Goal: Task Accomplishment & Management: Complete application form

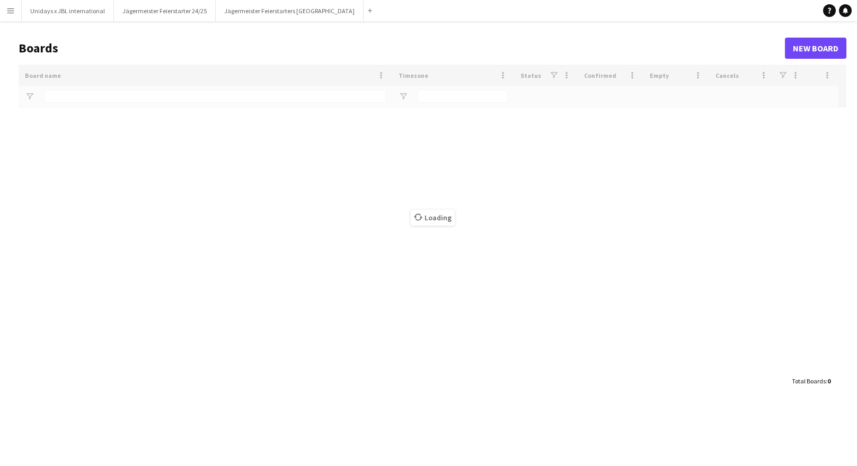
type input "*****"
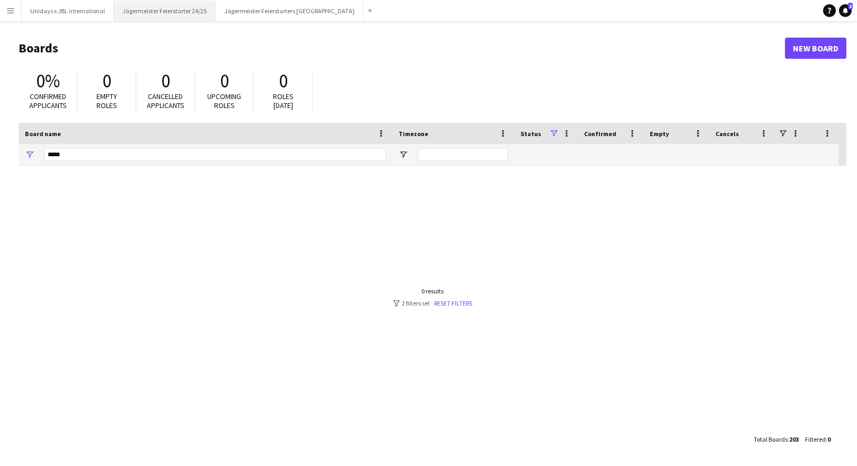
click at [169, 11] on button "Jägermeister Feierstarter 24/25 Close" at bounding box center [165, 11] width 102 height 21
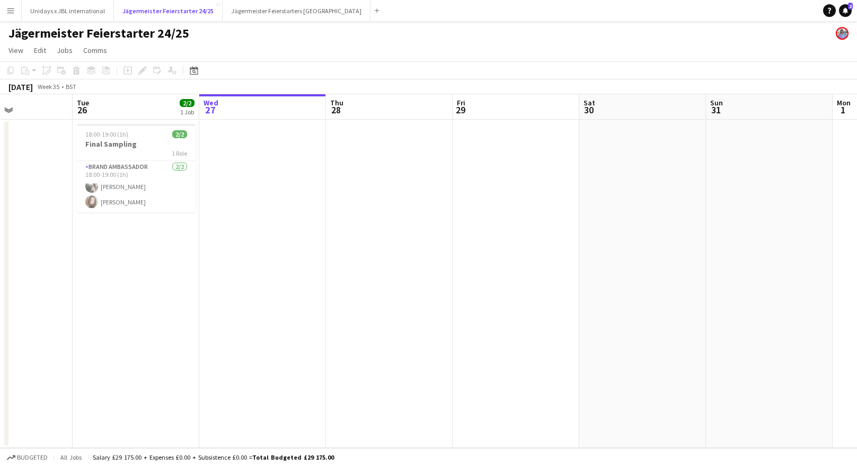
scroll to position [0, 438]
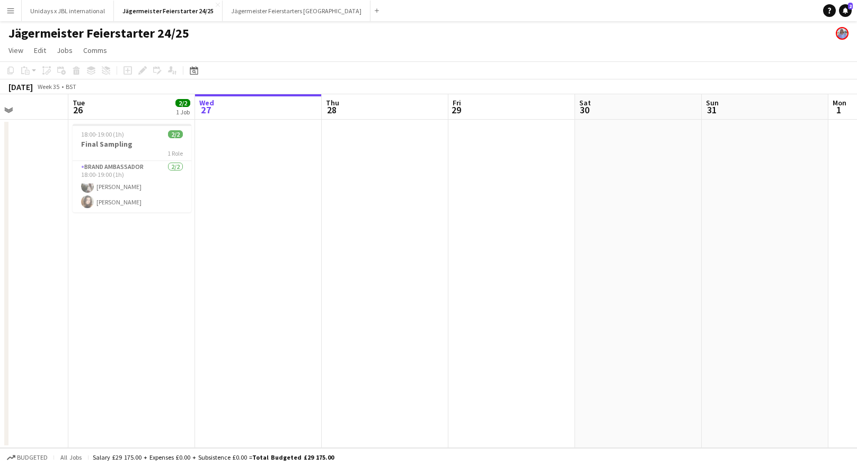
click at [246, 137] on app-date-cell at bounding box center [258, 284] width 127 height 329
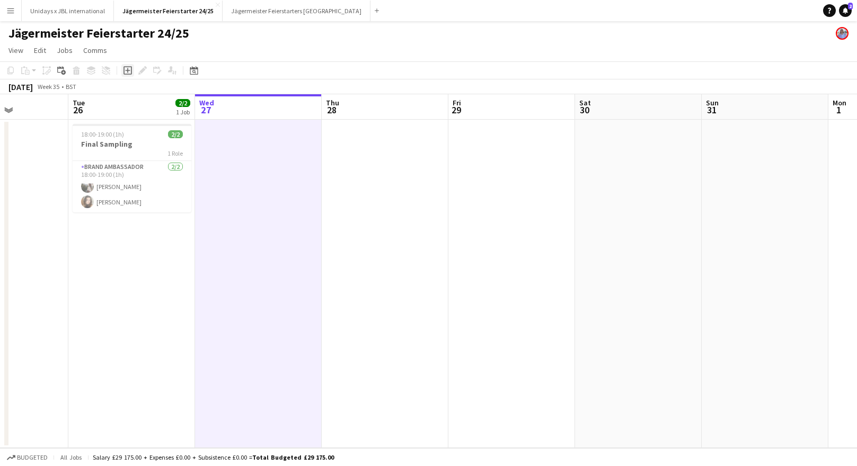
click at [130, 69] on icon "Add job" at bounding box center [127, 70] width 8 height 8
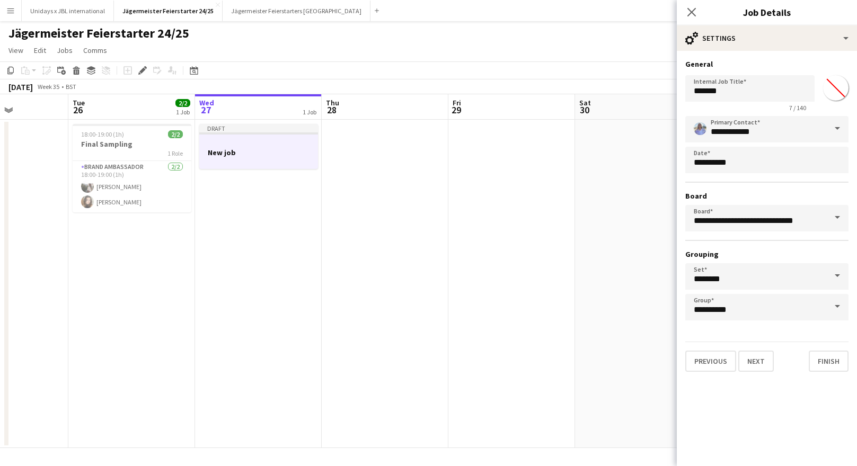
click at [839, 125] on span at bounding box center [837, 128] width 22 height 25
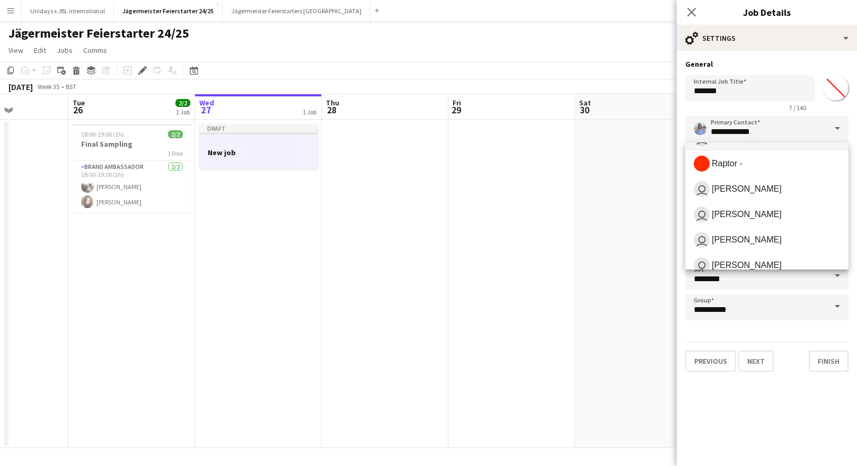
scroll to position [110, 0]
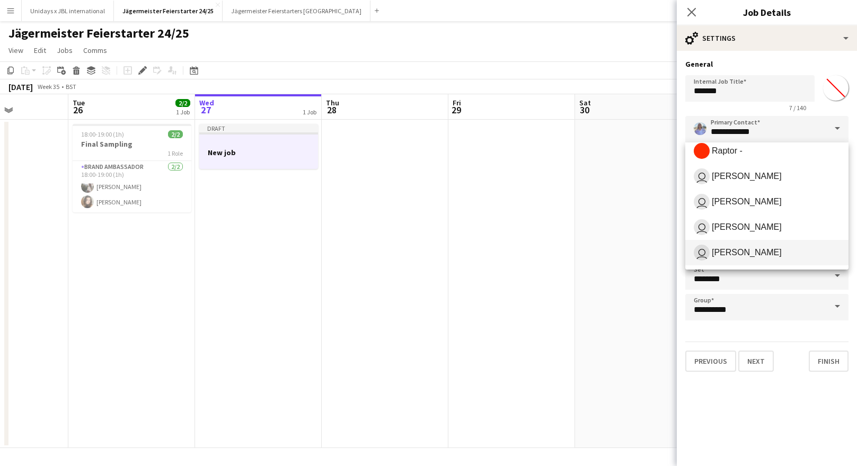
click at [748, 248] on span "[PERSON_NAME]" at bounding box center [747, 253] width 70 height 10
type input "**********"
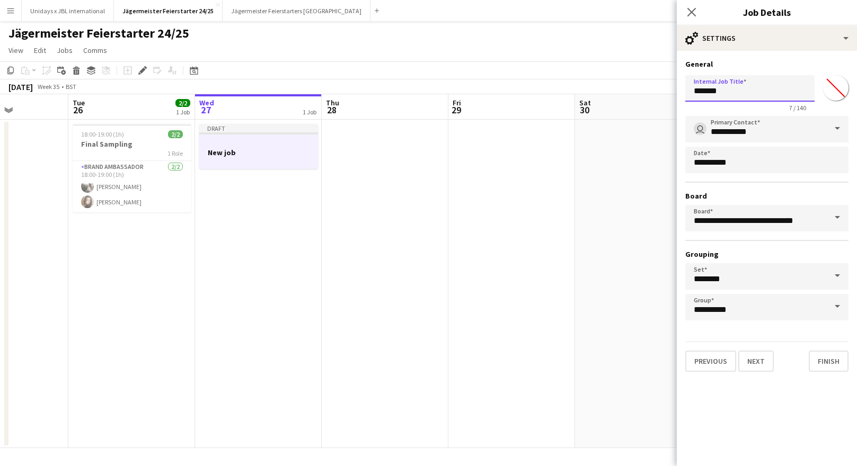
drag, startPoint x: 709, startPoint y: 92, endPoint x: 672, endPoint y: 91, distance: 37.1
click at [672, 91] on body "Menu Boards Boards Boards All jobs Status Workforce Workforce My Workforce Recr…" at bounding box center [428, 233] width 857 height 466
type input "**********"
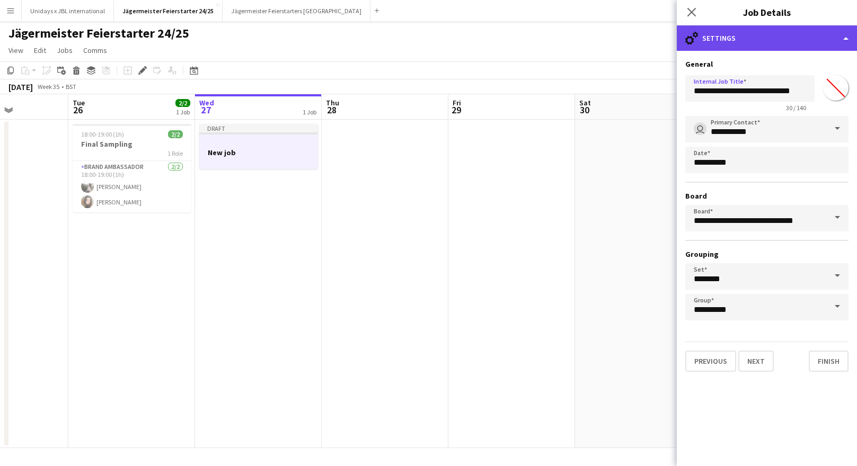
click at [846, 37] on div "cog-double-3 Settings" at bounding box center [767, 37] width 180 height 25
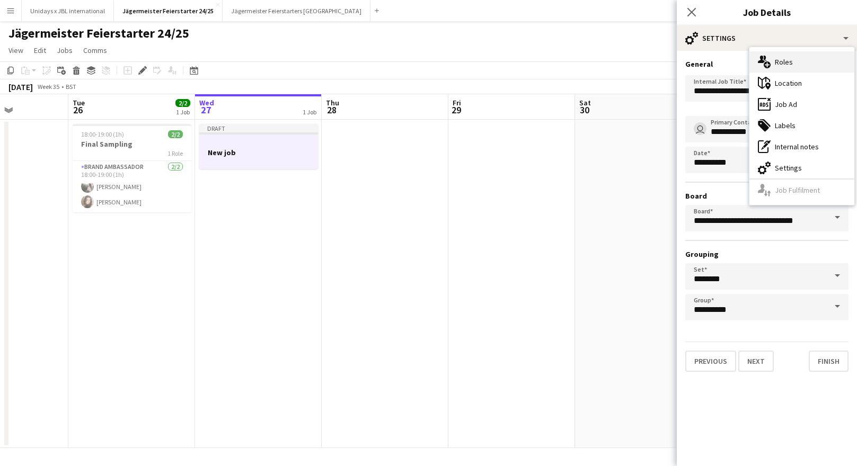
click at [791, 66] on div "multiple-users-add Roles" at bounding box center [801, 61] width 105 height 21
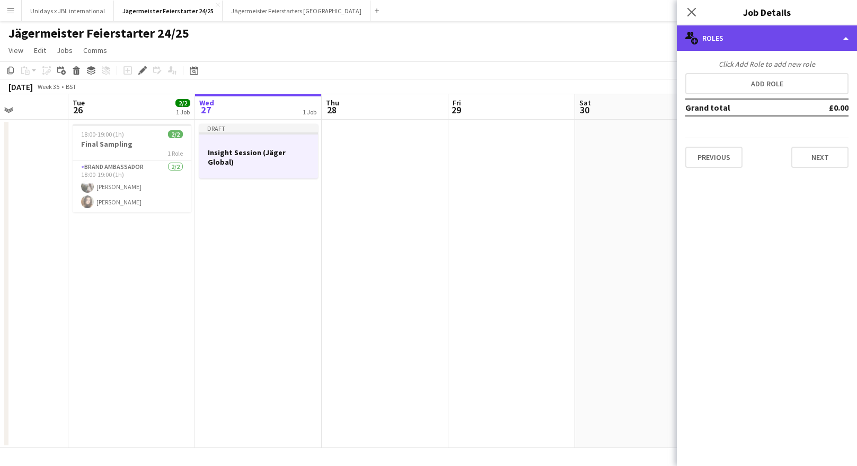
click at [844, 40] on div "multiple-users-add Roles" at bounding box center [767, 37] width 180 height 25
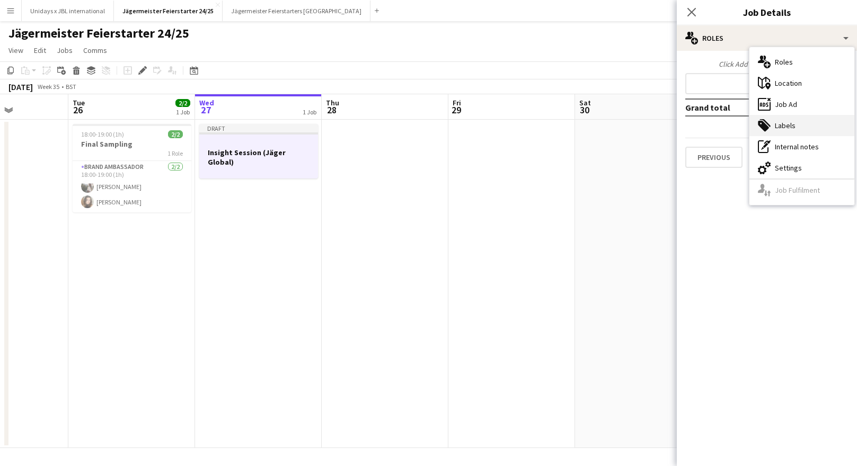
click at [793, 126] on div "tags-double Labels" at bounding box center [801, 125] width 105 height 21
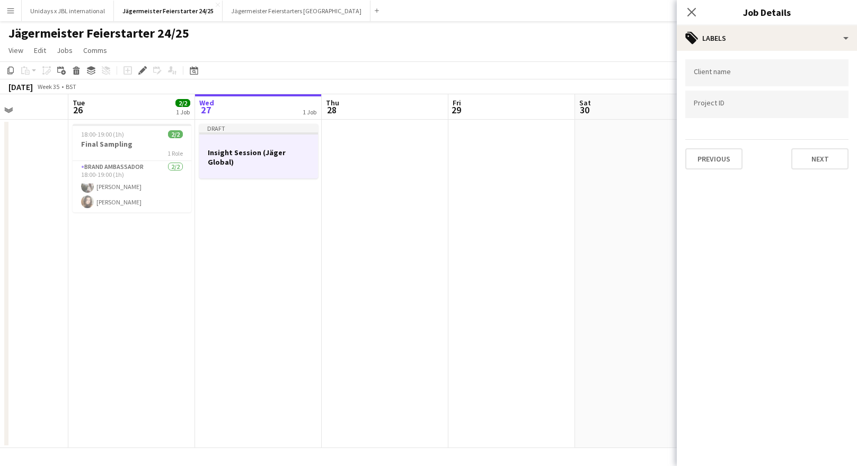
click at [745, 73] on input "Type to search client labels..." at bounding box center [767, 73] width 146 height 10
type input "**********"
click at [733, 104] on input "Type to search project ID labels..." at bounding box center [767, 105] width 146 height 10
type input "*"
type input "******"
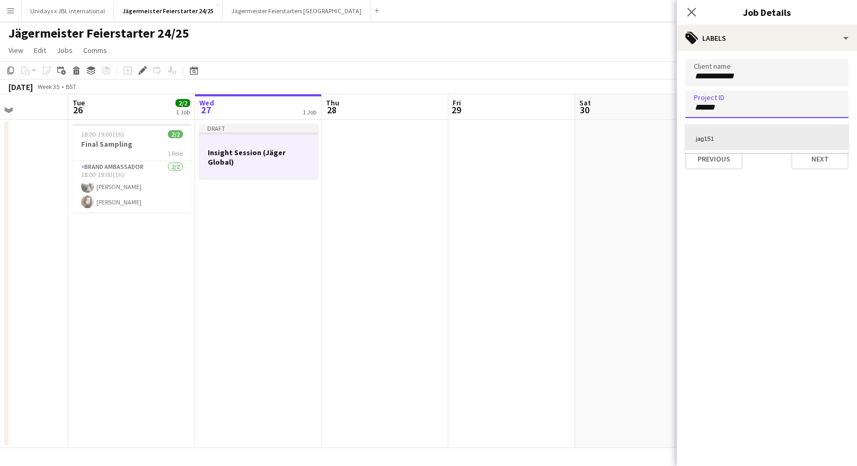
click at [714, 136] on div "jag151" at bounding box center [766, 137] width 163 height 25
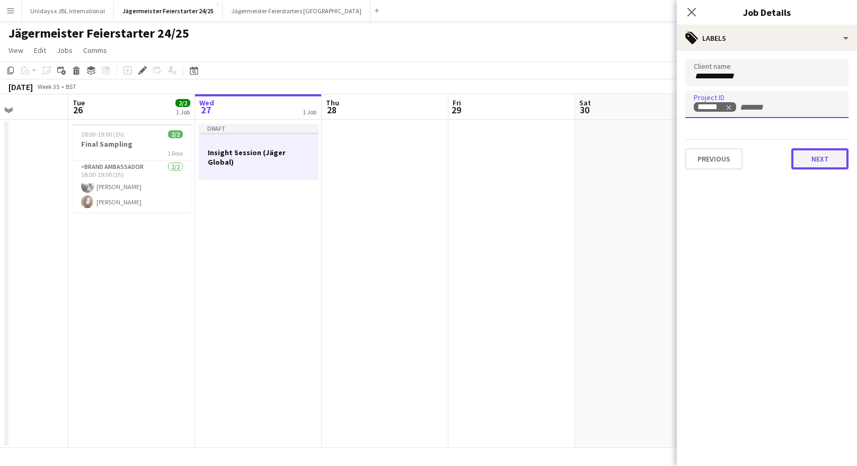
click at [805, 162] on button "Next" at bounding box center [819, 158] width 57 height 21
type input "*******"
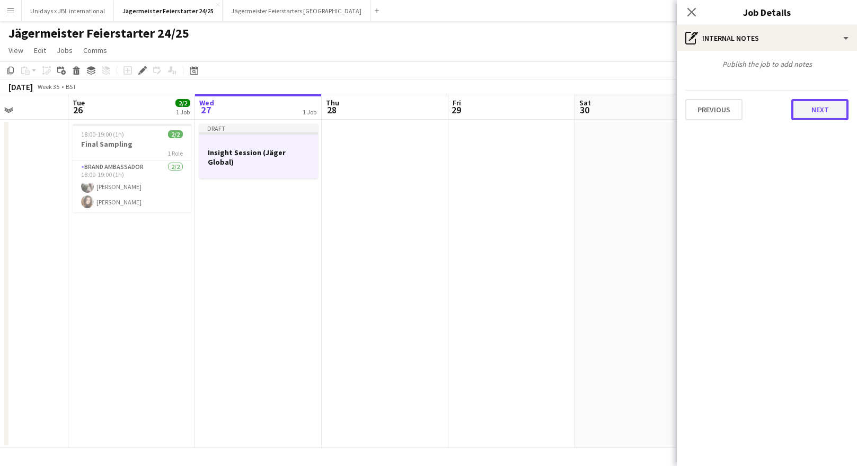
click at [811, 113] on button "Next" at bounding box center [819, 109] width 57 height 21
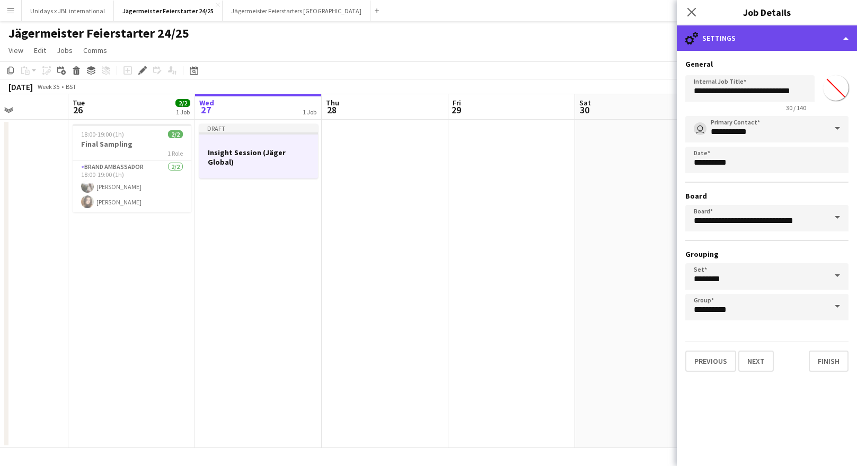
click at [845, 39] on div "cog-double-3 Settings" at bounding box center [767, 37] width 180 height 25
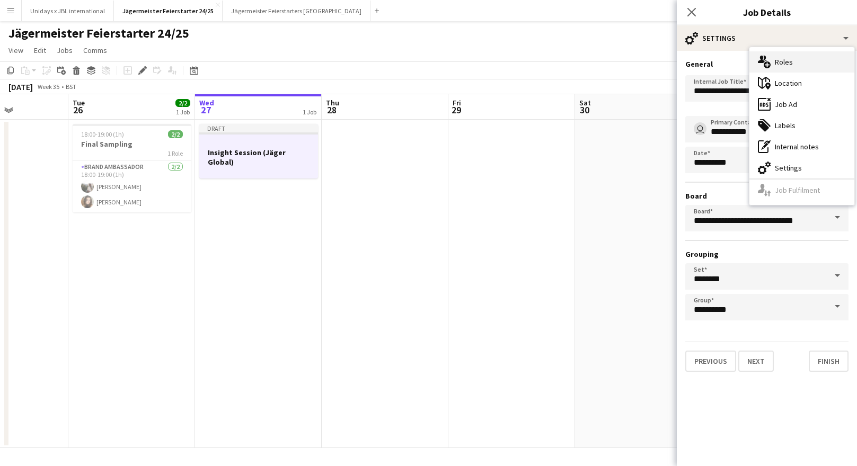
click at [791, 56] on div "multiple-users-add Roles" at bounding box center [801, 61] width 105 height 21
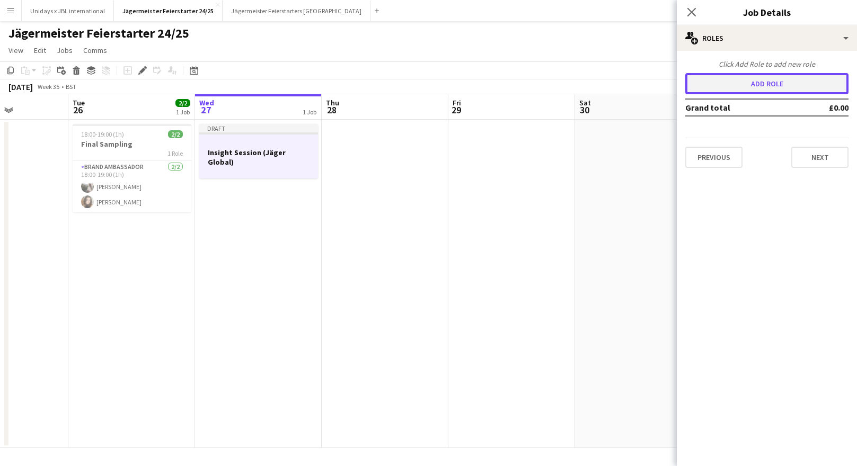
click at [770, 84] on button "Add role" at bounding box center [766, 83] width 163 height 21
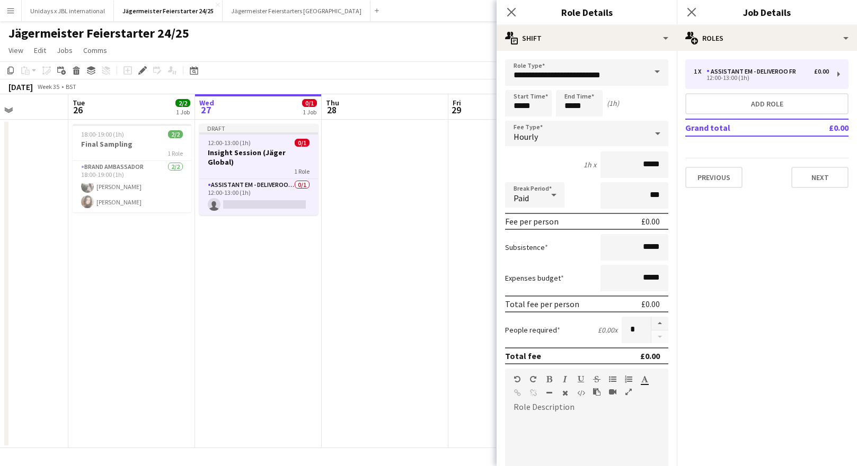
click at [659, 71] on span at bounding box center [657, 71] width 22 height 25
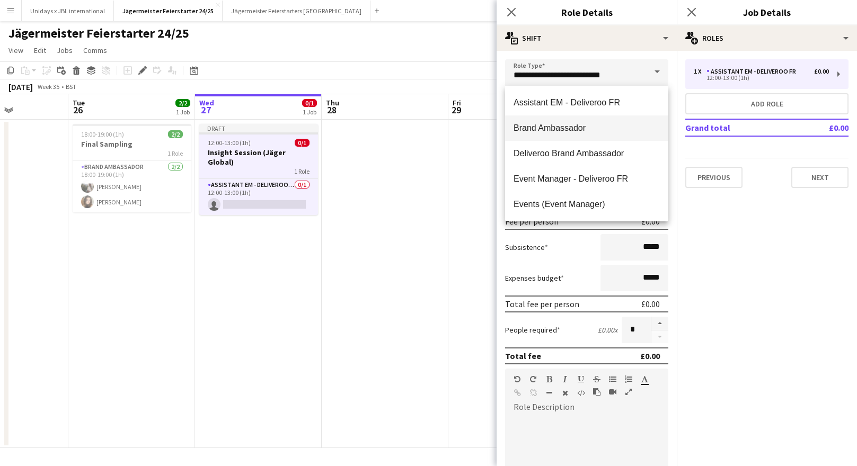
click at [564, 130] on span "Brand Ambassador" at bounding box center [587, 128] width 146 height 10
type input "**********"
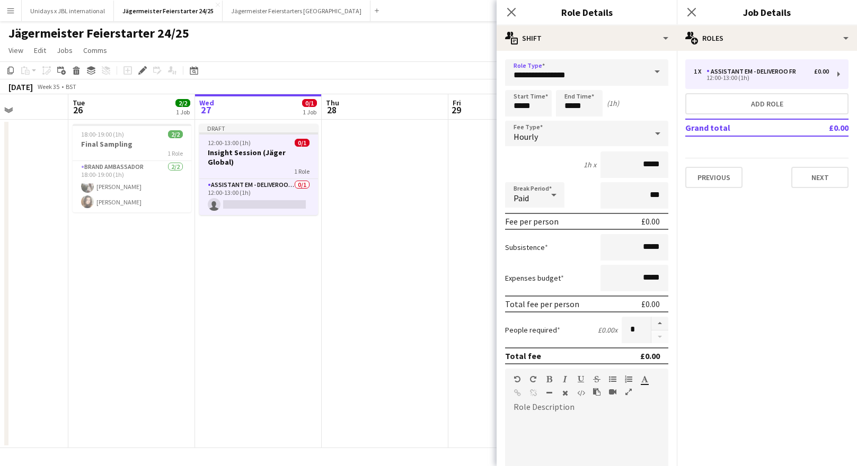
click at [658, 135] on icon at bounding box center [657, 133] width 13 height 21
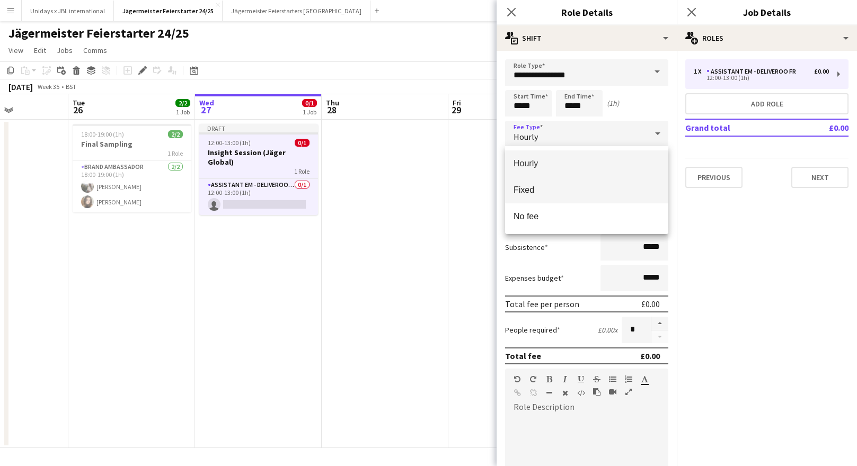
click at [547, 192] on span "Fixed" at bounding box center [587, 190] width 146 height 10
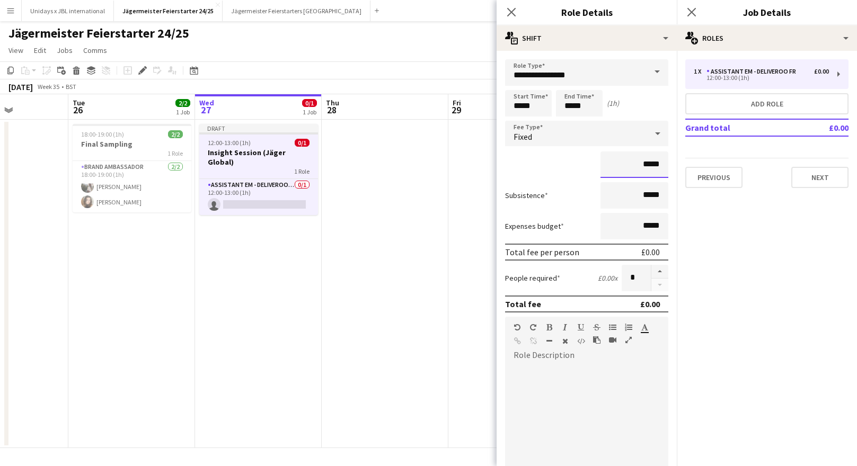
drag, startPoint x: 646, startPoint y: 164, endPoint x: 661, endPoint y: 164, distance: 15.4
click at [661, 164] on input "*****" at bounding box center [635, 165] width 68 height 27
type input "***"
click at [602, 380] on div at bounding box center [586, 427] width 163 height 127
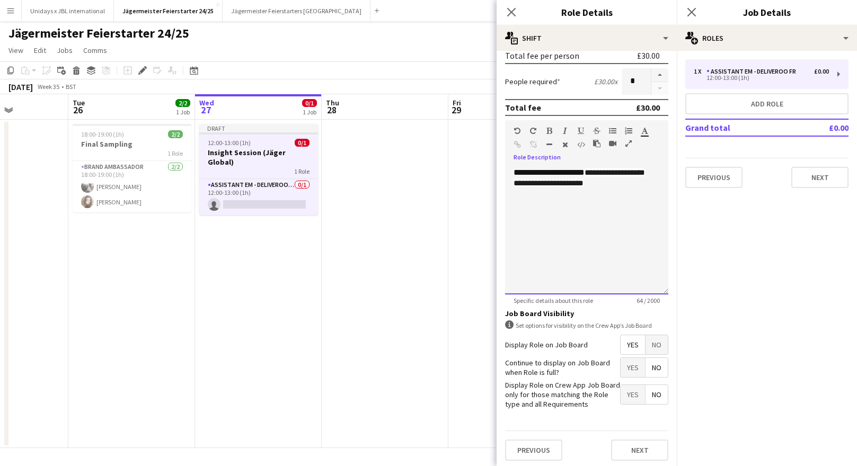
scroll to position [200, 0]
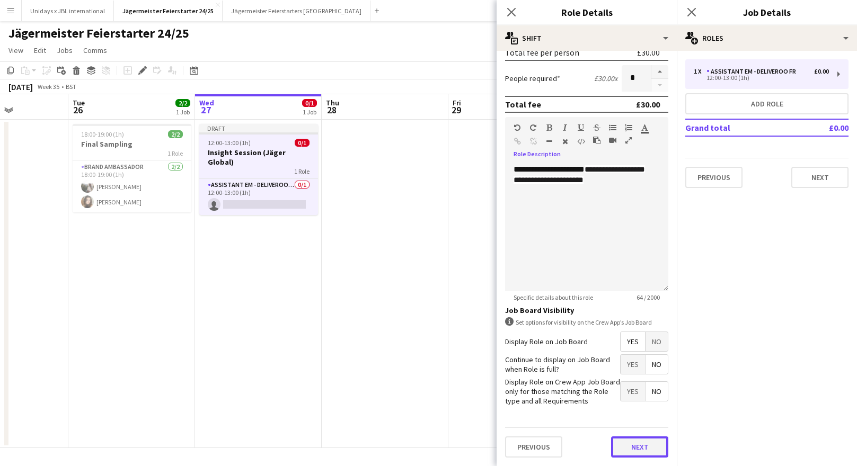
click at [642, 446] on button "Next" at bounding box center [639, 447] width 57 height 21
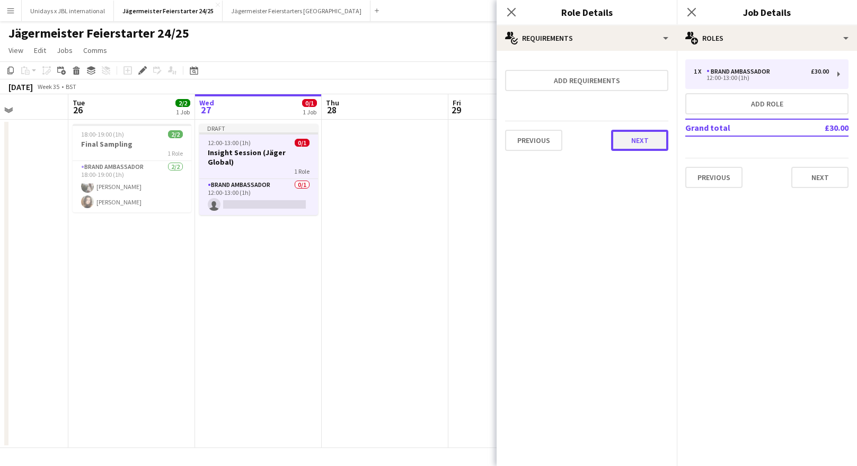
click at [638, 138] on button "Next" at bounding box center [639, 140] width 57 height 21
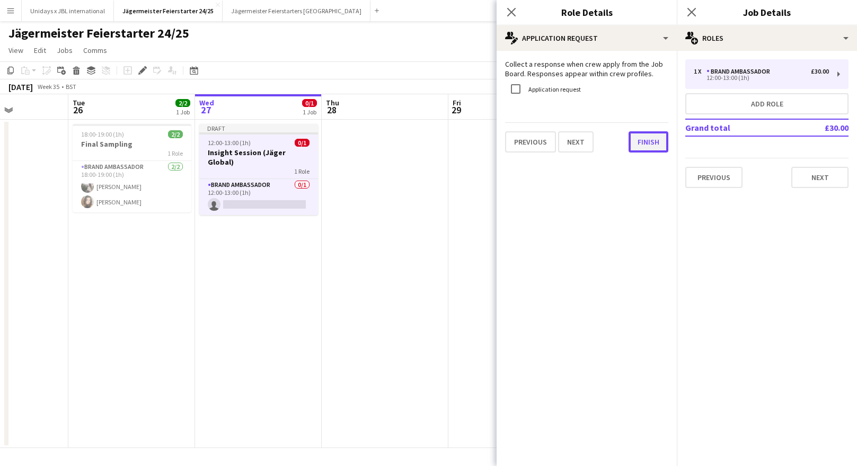
click at [641, 145] on button "Finish" at bounding box center [649, 141] width 40 height 21
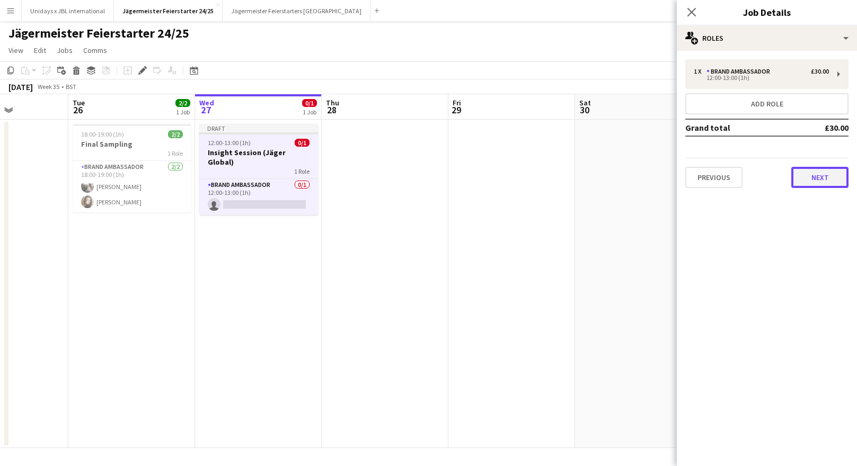
click at [816, 179] on button "Next" at bounding box center [819, 177] width 57 height 21
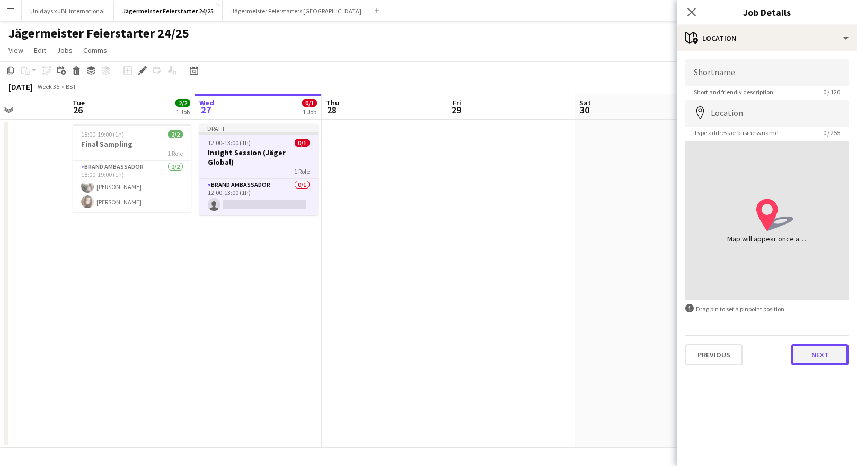
click at [818, 356] on button "Next" at bounding box center [819, 355] width 57 height 21
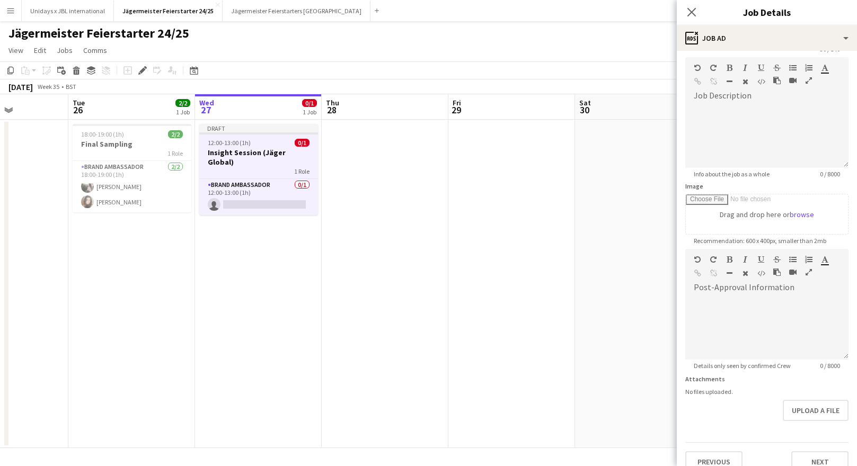
scroll to position [58, 0]
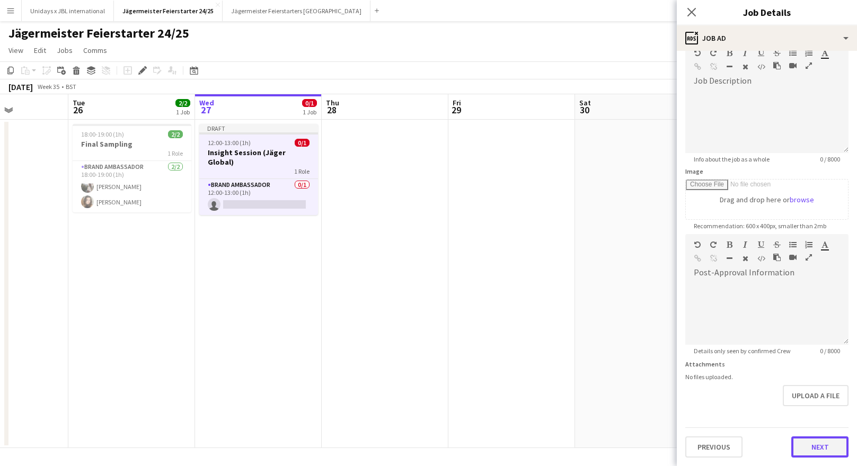
click at [800, 449] on button "Next" at bounding box center [819, 447] width 57 height 21
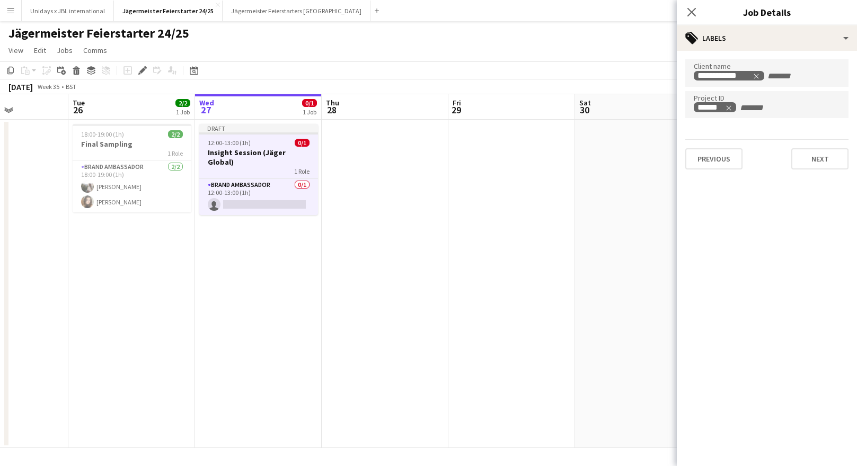
scroll to position [0, 0]
click at [818, 156] on button "Next" at bounding box center [819, 158] width 57 height 21
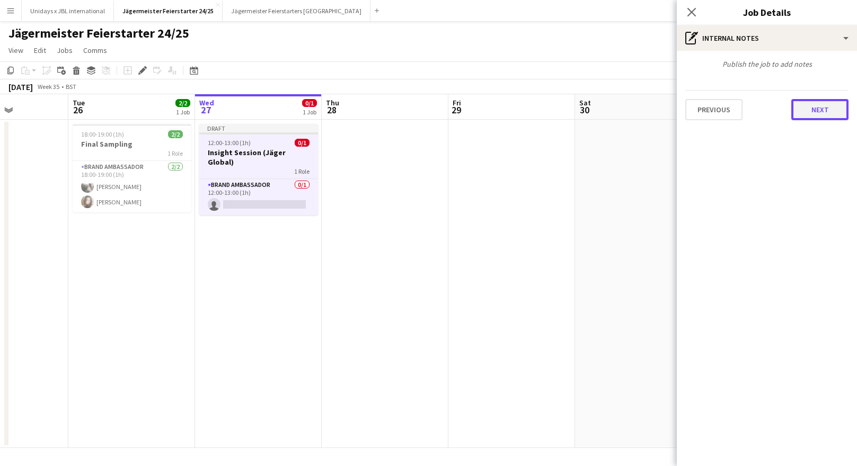
click at [817, 111] on button "Next" at bounding box center [819, 109] width 57 height 21
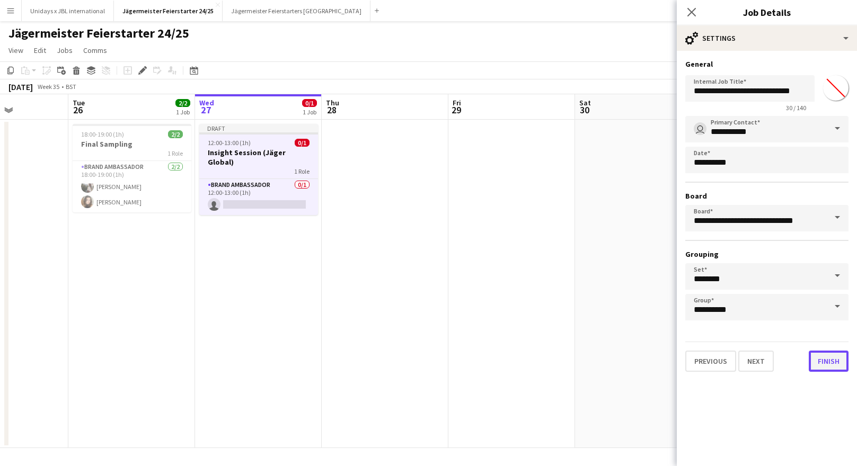
click at [840, 359] on button "Finish" at bounding box center [829, 361] width 40 height 21
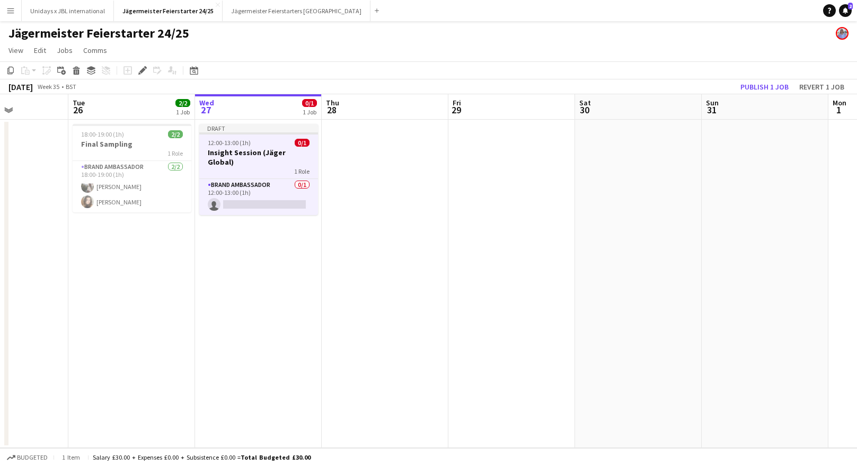
click at [254, 155] on h3 "Insight Session (Jäger Global)" at bounding box center [258, 157] width 119 height 19
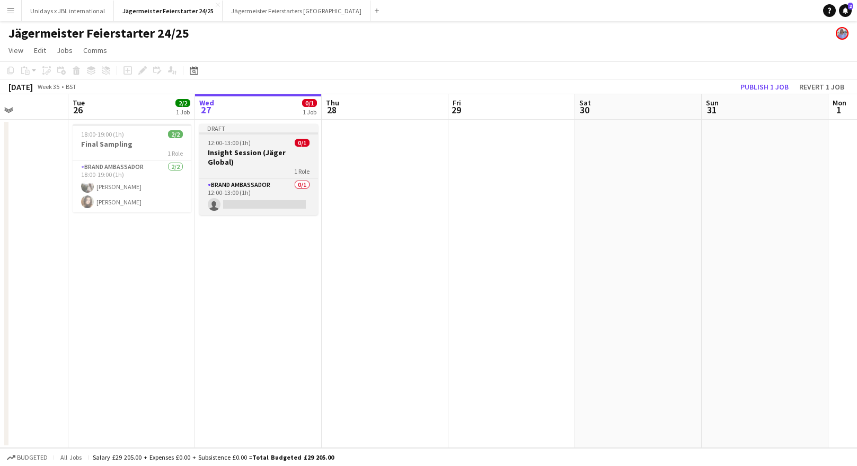
click at [246, 153] on h3 "Insight Session (Jäger Global)" at bounding box center [258, 157] width 119 height 19
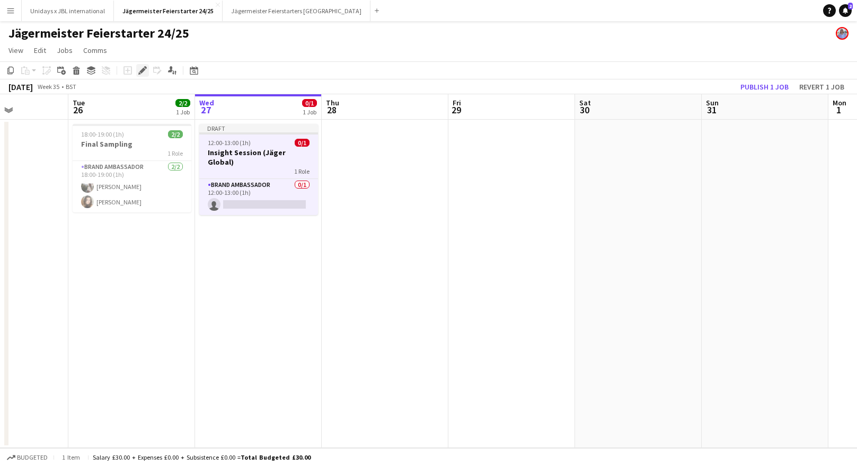
click at [142, 69] on icon at bounding box center [142, 71] width 6 height 6
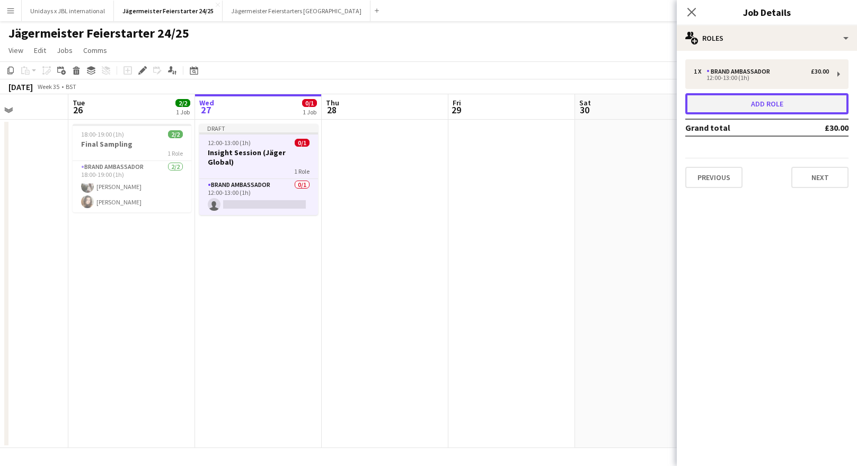
click at [748, 100] on button "Add role" at bounding box center [766, 103] width 163 height 21
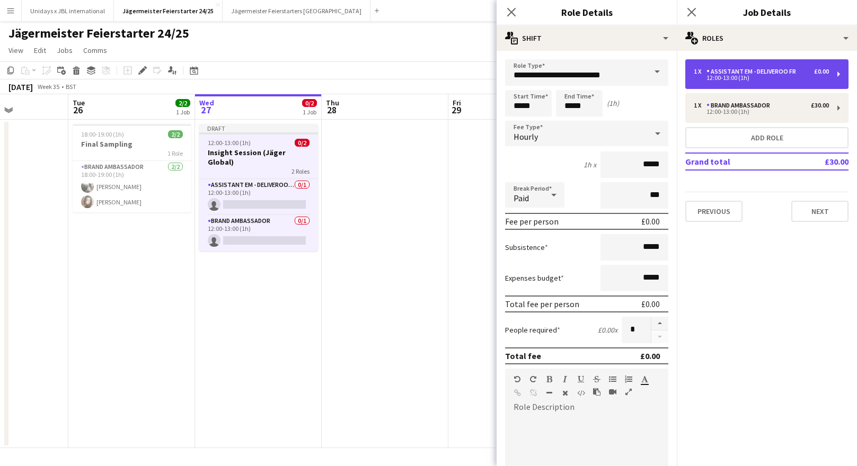
click at [747, 75] on div "12:00-13:00 (1h)" at bounding box center [761, 77] width 135 height 5
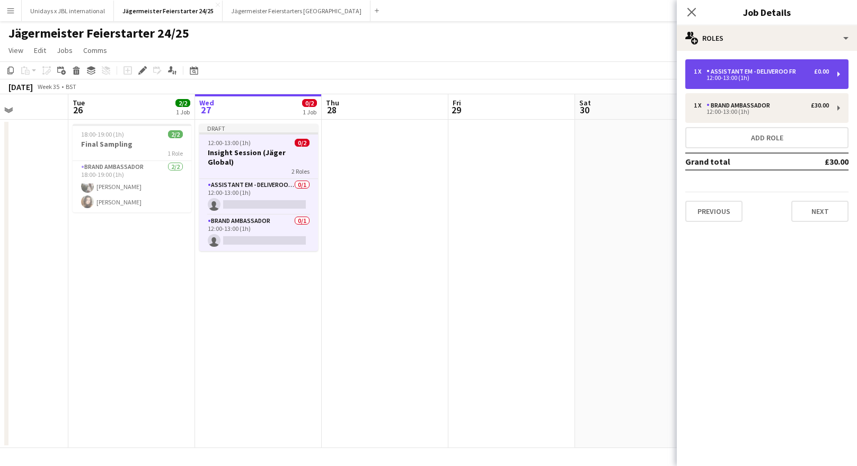
click at [747, 75] on div "12:00-13:00 (1h)" at bounding box center [761, 77] width 135 height 5
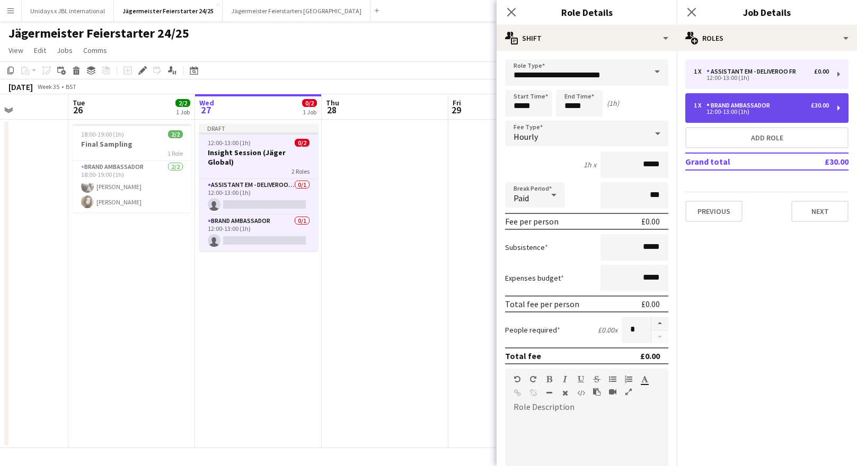
click at [756, 108] on div "Brand Ambassador" at bounding box center [741, 105] width 68 height 7
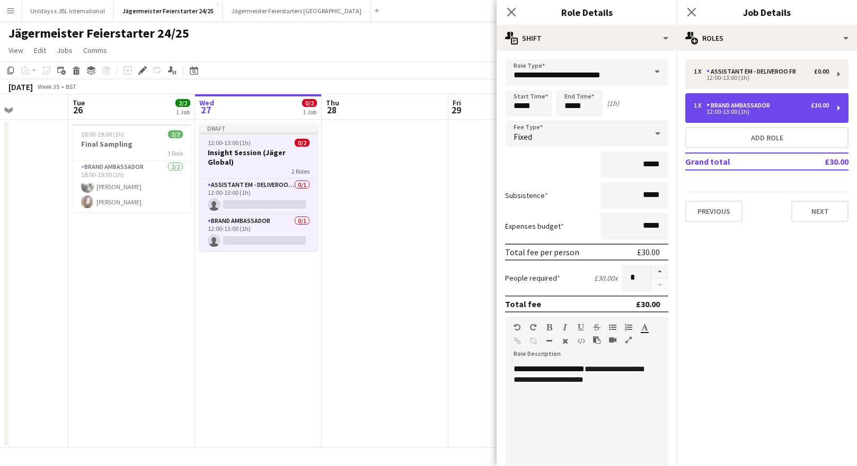
type input "**********"
type input "******"
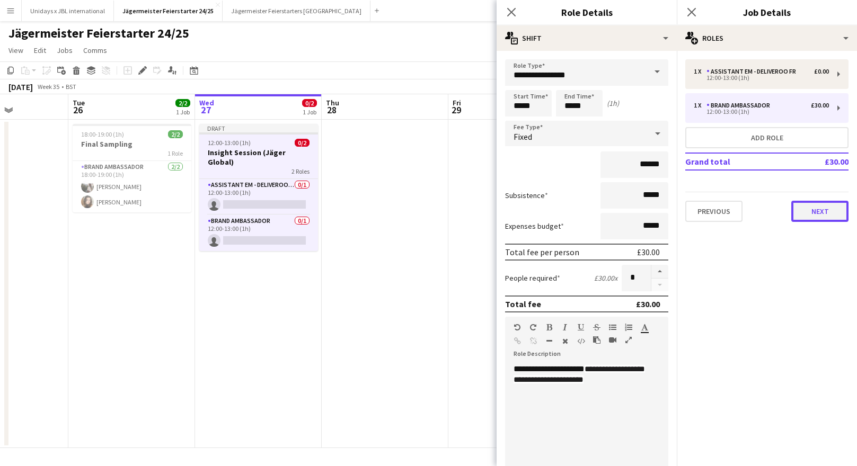
click at [811, 212] on button "Next" at bounding box center [819, 211] width 57 height 21
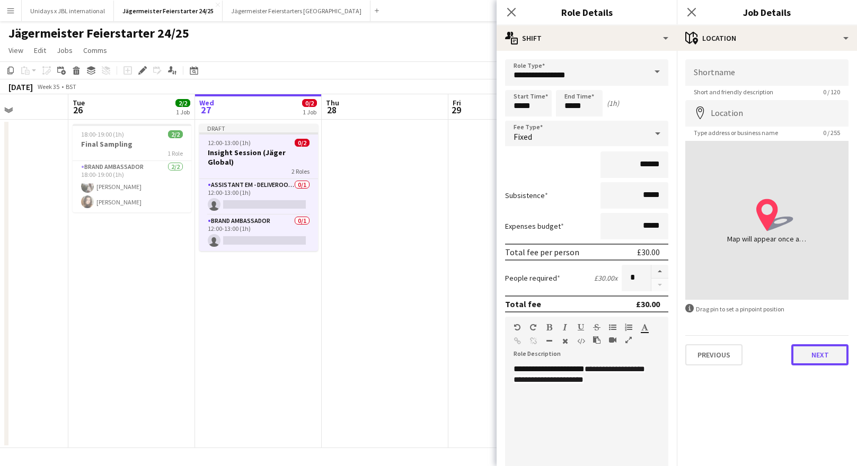
click at [819, 356] on button "Next" at bounding box center [819, 355] width 57 height 21
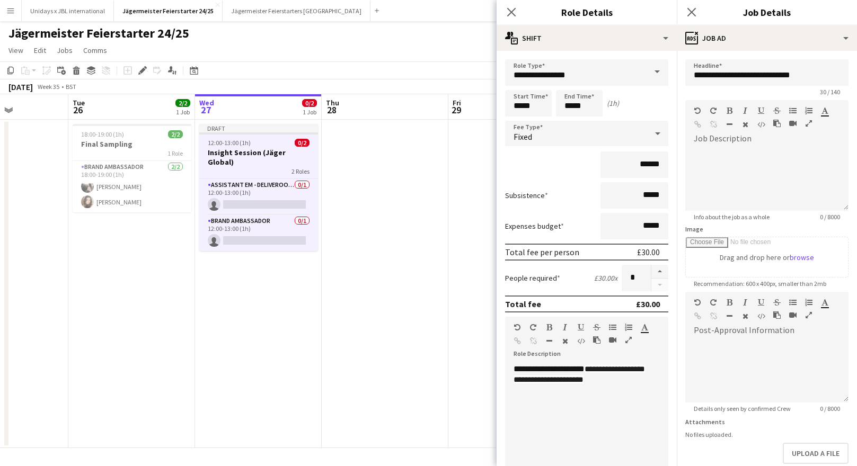
scroll to position [58, 0]
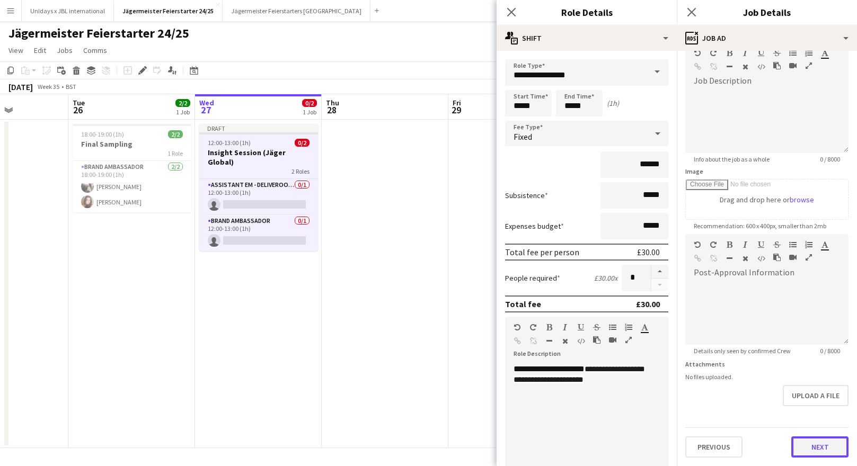
click at [814, 452] on button "Next" at bounding box center [819, 447] width 57 height 21
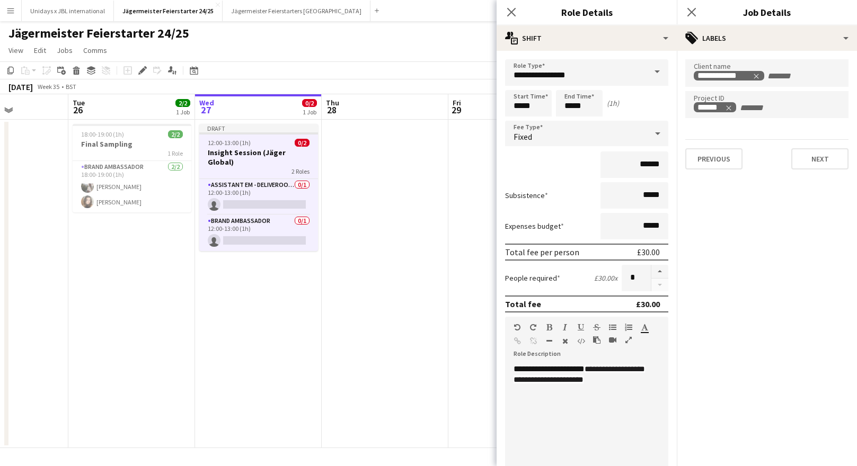
scroll to position [0, 0]
click at [813, 160] on button "Next" at bounding box center [819, 158] width 57 height 21
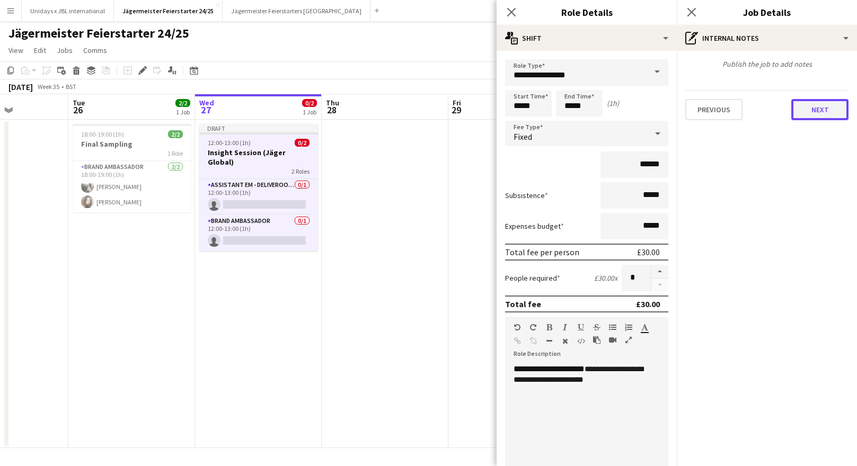
click at [813, 105] on button "Next" at bounding box center [819, 109] width 57 height 21
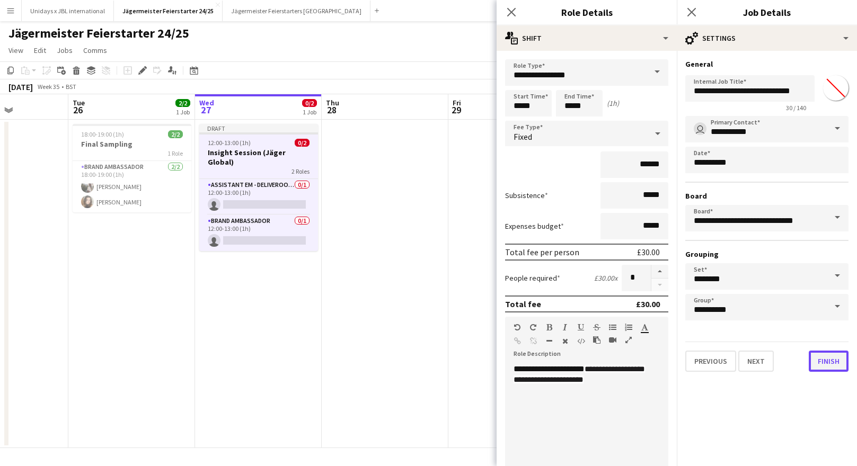
click at [826, 364] on button "Finish" at bounding box center [829, 361] width 40 height 21
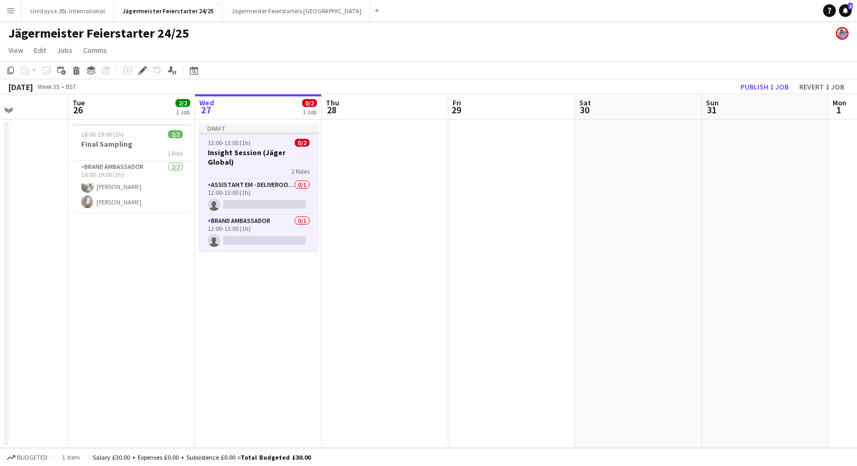
click at [279, 144] on div "12:00-13:00 (1h) 0/2" at bounding box center [258, 143] width 119 height 8
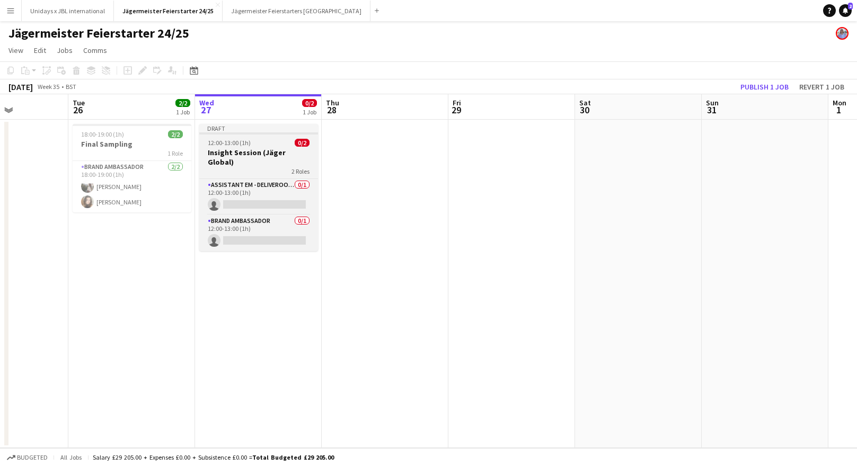
click at [279, 145] on div "12:00-13:00 (1h) 0/2" at bounding box center [258, 143] width 119 height 8
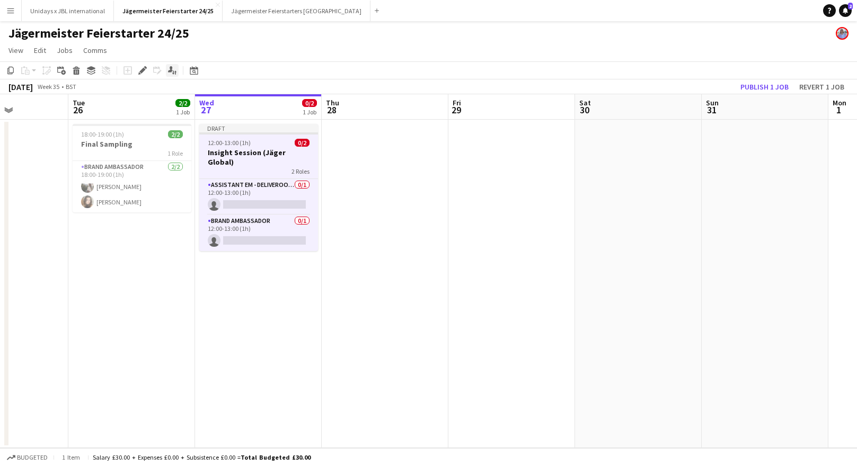
click at [173, 69] on icon "Applicants" at bounding box center [172, 70] width 8 height 8
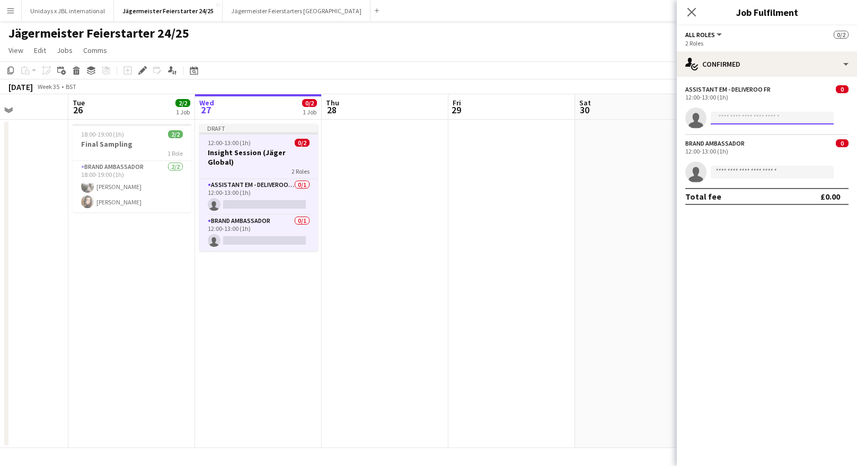
click at [749, 120] on input at bounding box center [772, 118] width 123 height 13
click at [769, 93] on div "12:00-13:00 (1h)" at bounding box center [766, 97] width 163 height 8
drag, startPoint x: 693, startPoint y: 12, endPoint x: 561, endPoint y: 87, distance: 151.5
click at [693, 12] on icon "Close pop-in" at bounding box center [691, 12] width 8 height 8
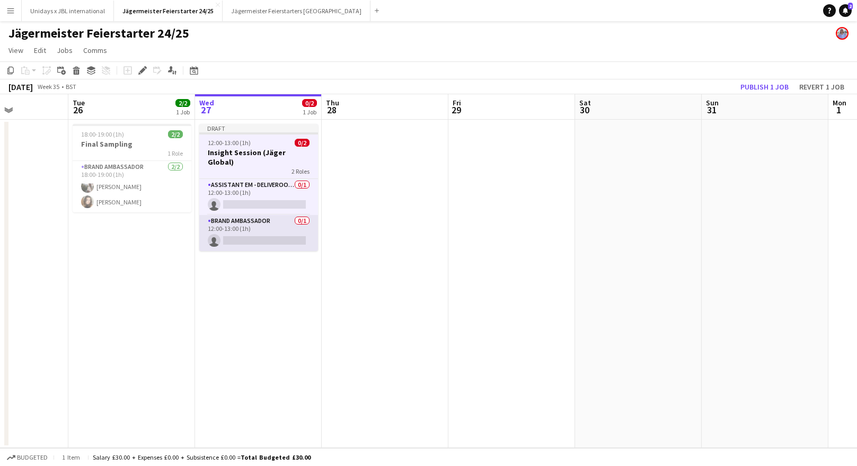
click at [264, 215] on app-card-role "Brand Ambassador 0/1 12:00-13:00 (1h) single-neutral-actions" at bounding box center [258, 233] width 119 height 36
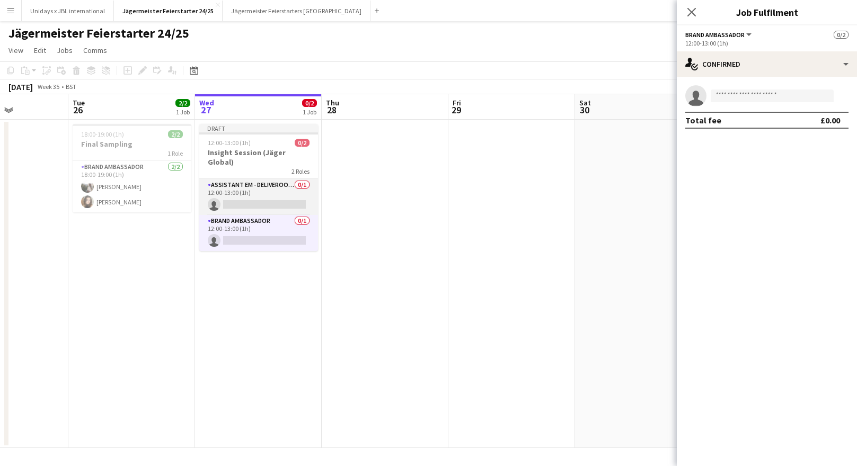
click at [262, 180] on app-card-role "Assistant EM - Deliveroo FR 0/1 12:00-13:00 (1h) single-neutral-actions" at bounding box center [258, 197] width 119 height 36
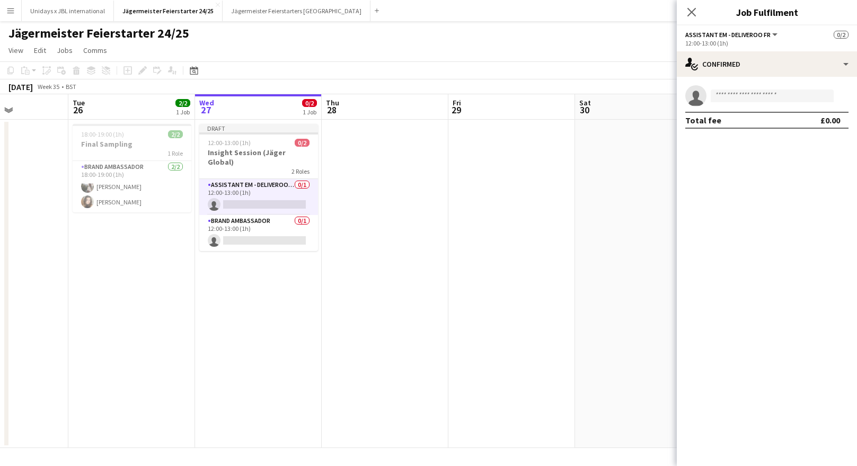
click at [774, 34] on button "Assistant EM - Deliveroo FR" at bounding box center [732, 35] width 94 height 8
drag, startPoint x: 791, startPoint y: 197, endPoint x: 786, endPoint y: 172, distance: 25.1
click at [791, 197] on mat-expansion-panel "check Confirmed single-neutral-actions Total fee £0.00" at bounding box center [767, 272] width 180 height 390
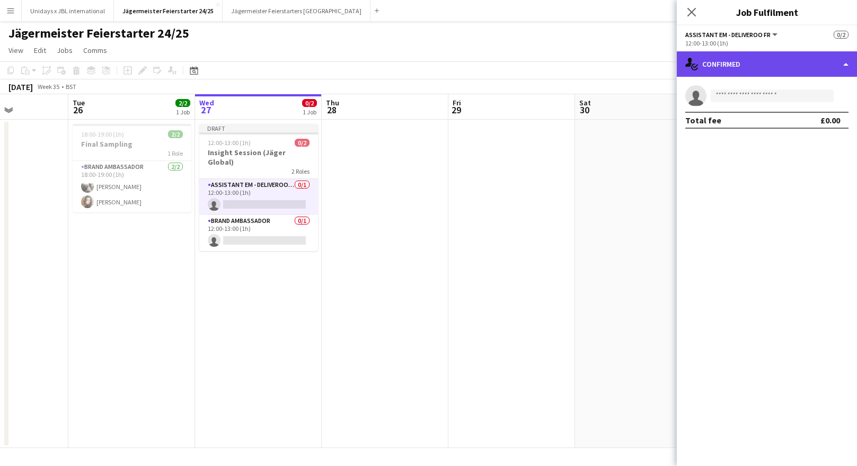
click at [818, 63] on div "single-neutral-actions-check-2 Confirmed" at bounding box center [767, 63] width 180 height 25
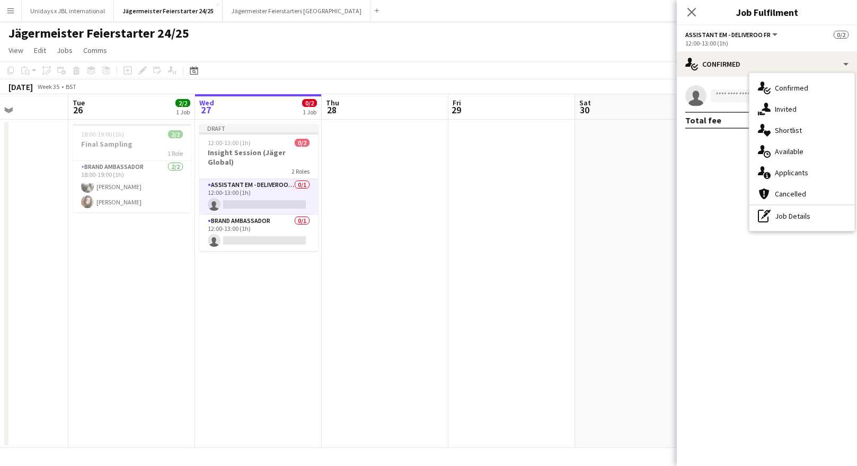
click at [660, 190] on app-date-cell at bounding box center [638, 284] width 127 height 329
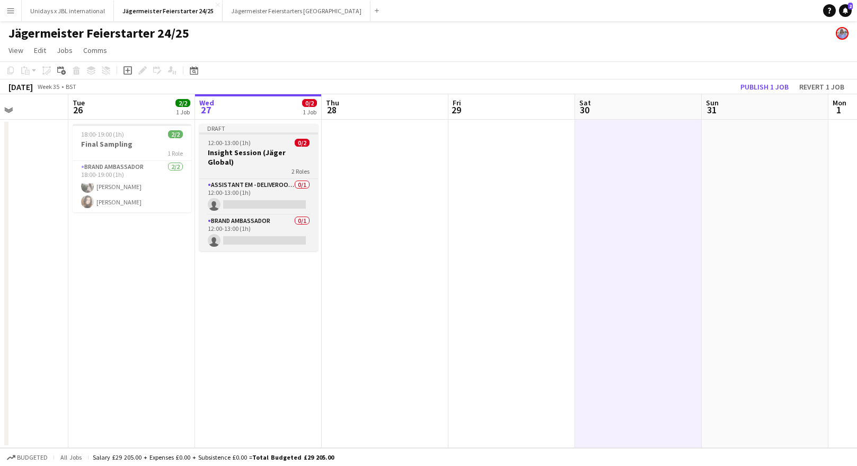
click at [268, 167] on div "2 Roles" at bounding box center [258, 171] width 119 height 8
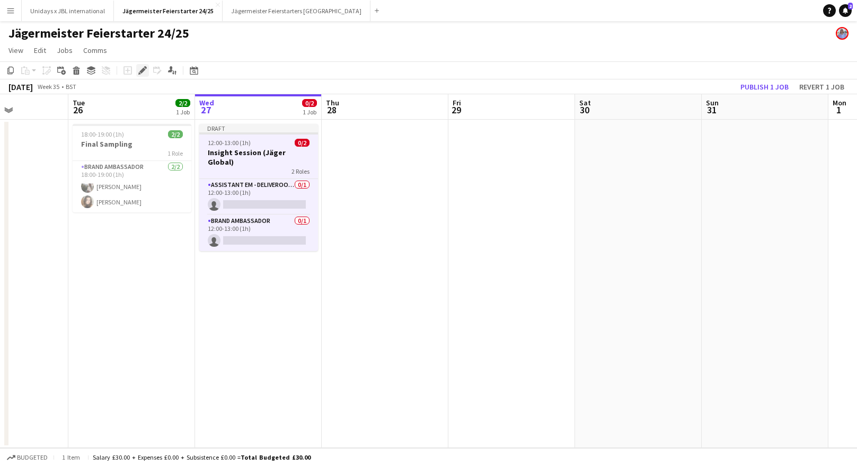
drag, startPoint x: 143, startPoint y: 65, endPoint x: 146, endPoint y: 69, distance: 5.5
click at [143, 65] on div "Edit" at bounding box center [142, 70] width 13 height 13
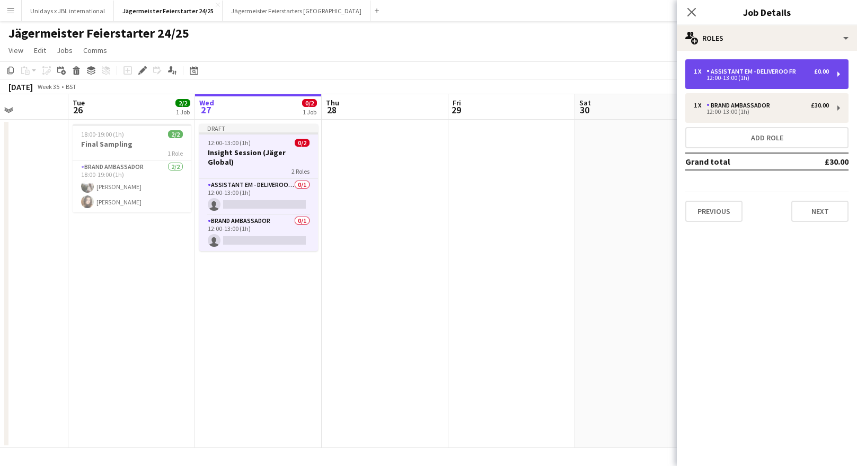
click at [793, 75] on div "Assistant EM - Deliveroo FR" at bounding box center [754, 71] width 94 height 7
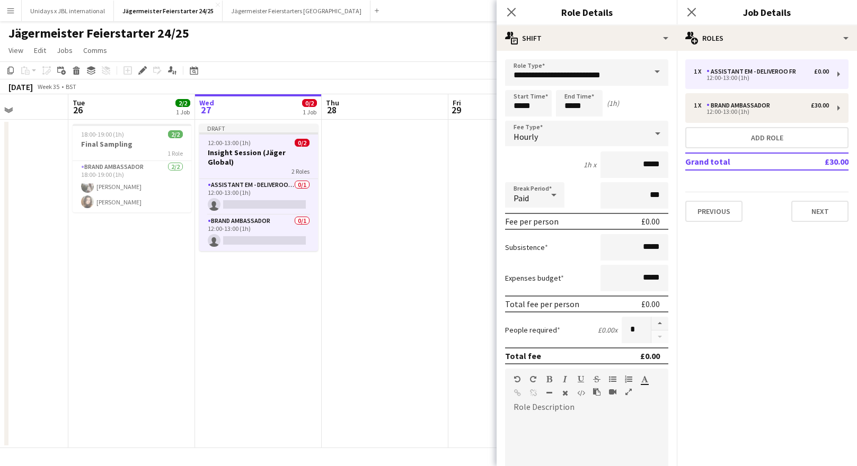
click at [653, 70] on span at bounding box center [657, 71] width 22 height 25
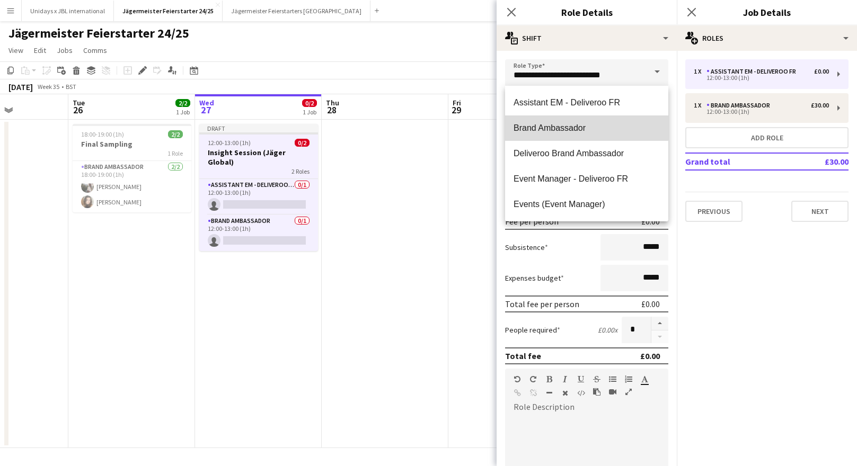
click at [571, 126] on span "Brand Ambassador" at bounding box center [587, 128] width 146 height 10
type input "**********"
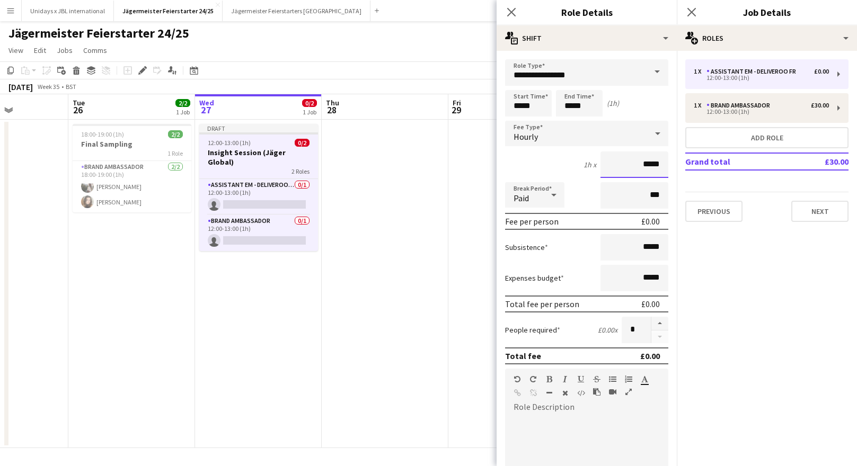
drag, startPoint x: 645, startPoint y: 166, endPoint x: 663, endPoint y: 165, distance: 18.6
click at [663, 165] on input "*****" at bounding box center [635, 165] width 68 height 27
click at [657, 134] on icon at bounding box center [657, 134] width 5 height 3
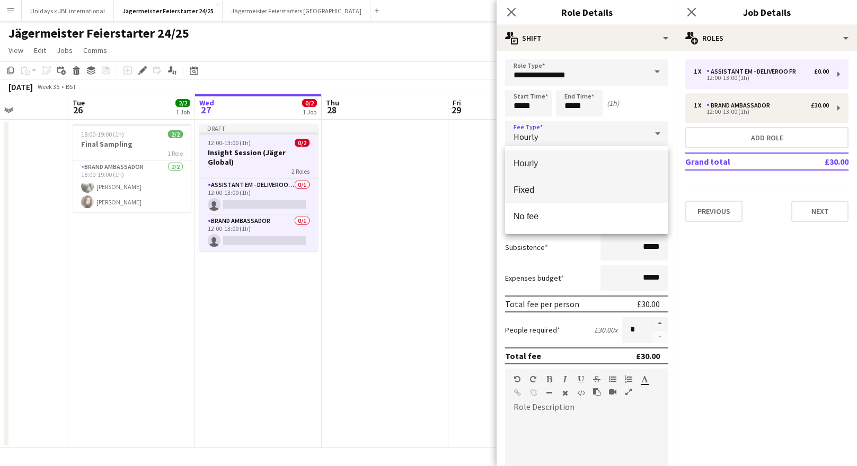
click at [564, 189] on span "Fixed" at bounding box center [587, 190] width 146 height 10
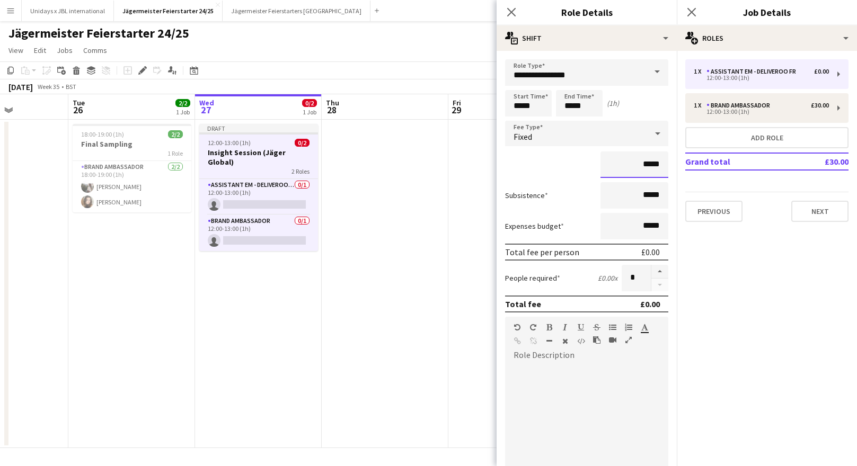
drag, startPoint x: 646, startPoint y: 165, endPoint x: 670, endPoint y: 165, distance: 24.4
click at [670, 165] on form "**********" at bounding box center [587, 362] width 180 height 607
type input "***"
click at [594, 175] on div "***" at bounding box center [586, 165] width 163 height 27
click at [576, 183] on div "Subsistence *****" at bounding box center [586, 195] width 163 height 27
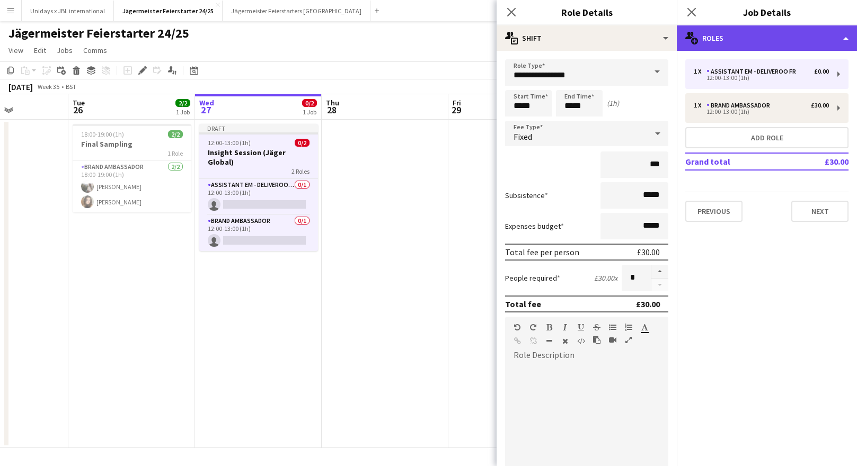
click at [849, 38] on div "multiple-users-add Roles" at bounding box center [767, 37] width 180 height 25
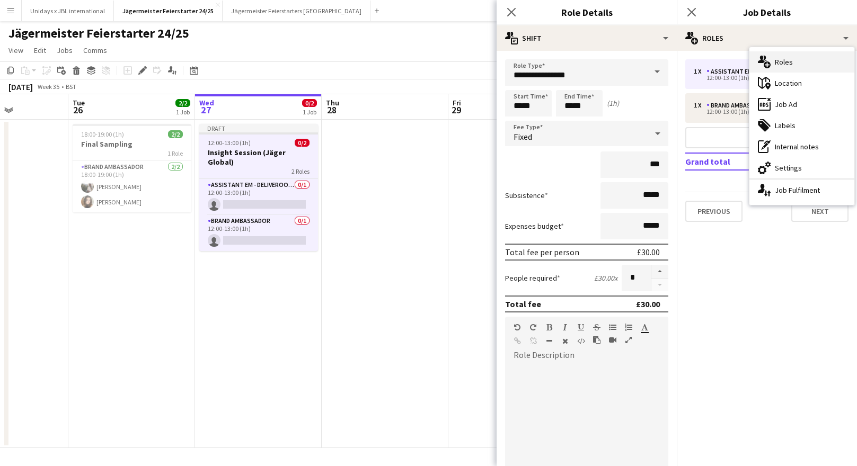
click at [784, 61] on div "multiple-users-add Roles" at bounding box center [801, 61] width 105 height 21
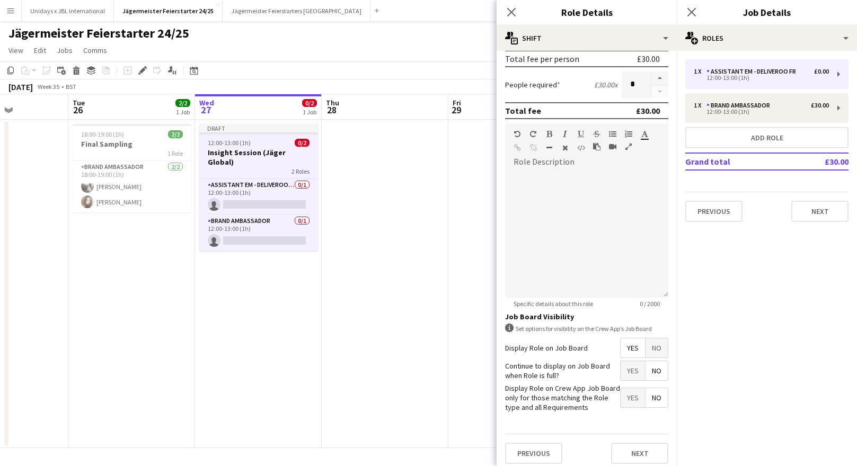
scroll to position [195, 0]
click at [560, 178] on div at bounding box center [586, 232] width 163 height 127
click at [572, 178] on span "**********" at bounding box center [597, 175] width 51 height 8
drag, startPoint x: 628, startPoint y: 174, endPoint x: 610, endPoint y: 177, distance: 17.7
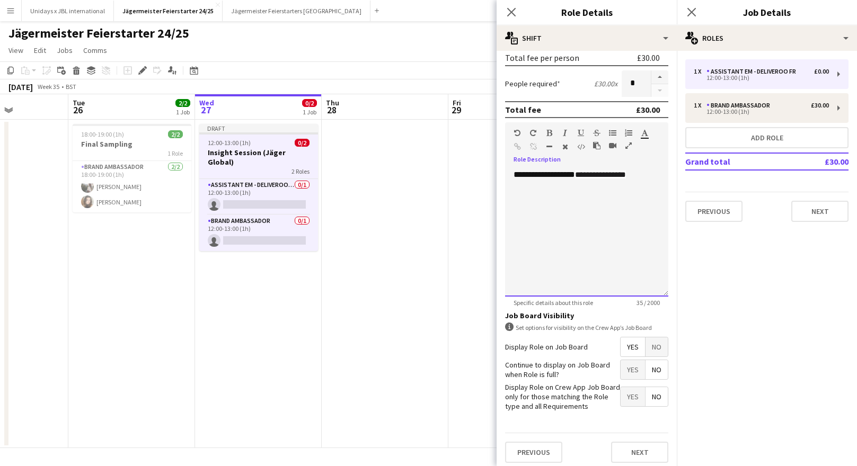
click at [610, 177] on div "**********" at bounding box center [586, 233] width 163 height 127
drag, startPoint x: 656, startPoint y: 177, endPoint x: 508, endPoint y: 177, distance: 147.9
click at [508, 177] on div "**********" at bounding box center [586, 233] width 163 height 127
copy div "**********"
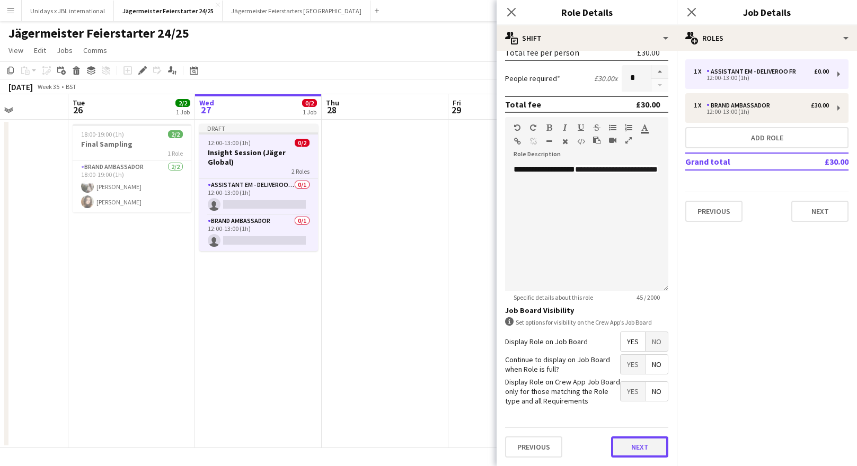
click at [648, 448] on button "Next" at bounding box center [639, 447] width 57 height 21
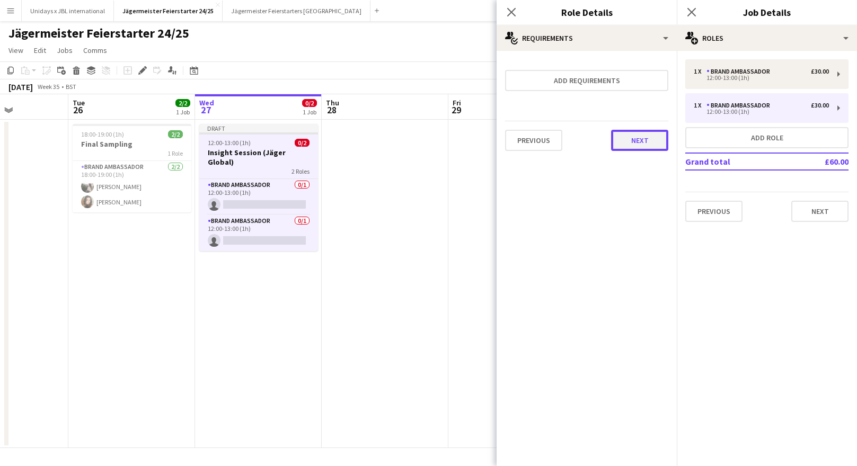
click at [649, 145] on button "Next" at bounding box center [639, 140] width 57 height 21
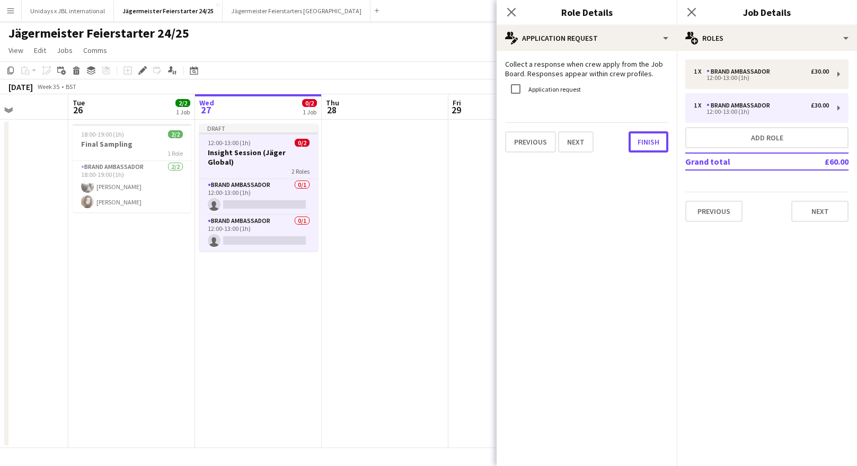
click at [649, 145] on button "Finish" at bounding box center [649, 141] width 40 height 21
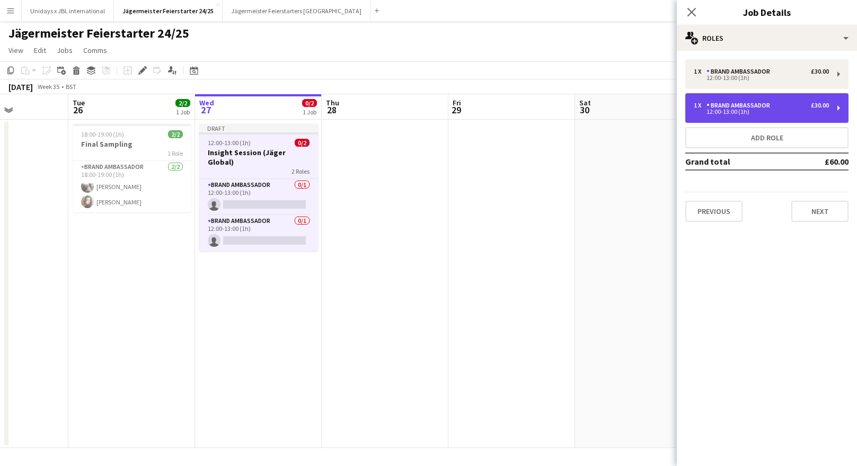
click at [837, 108] on div "1 x Brand Ambassador £30.00 12:00-13:00 (1h)" at bounding box center [766, 108] width 163 height 30
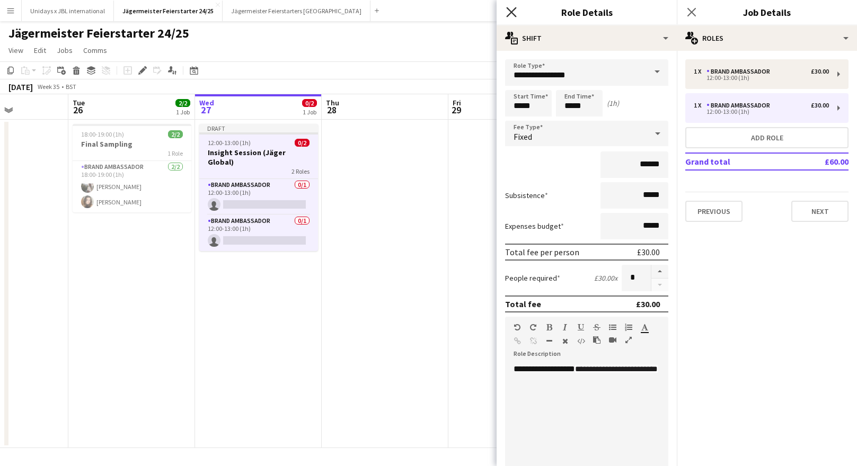
click at [509, 15] on icon at bounding box center [511, 12] width 10 height 10
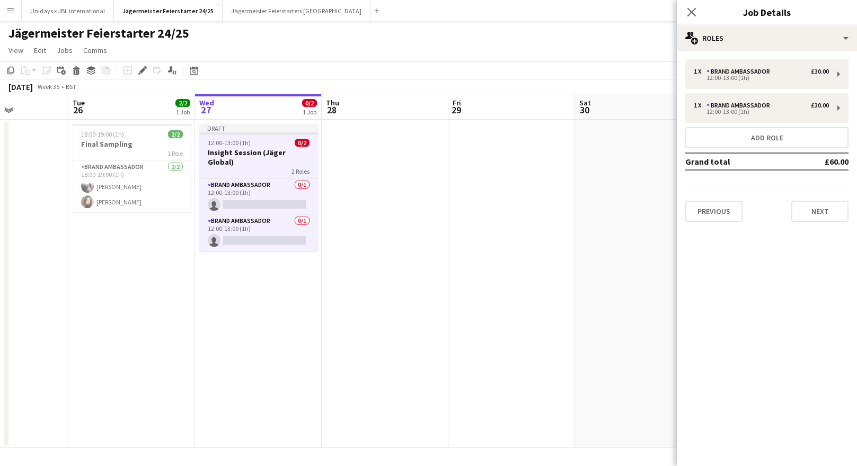
click at [230, 148] on h3 "Insight Session (Jäger Global)" at bounding box center [258, 157] width 119 height 19
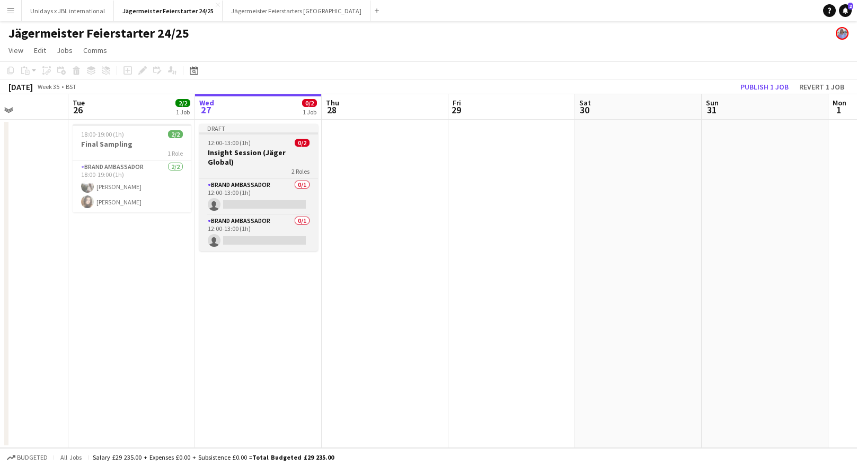
click at [230, 147] on app-job-card "Draft 12:00-13:00 (1h) 0/2 Insight Session (Jäger Global) 2 Roles Brand Ambassa…" at bounding box center [258, 187] width 119 height 127
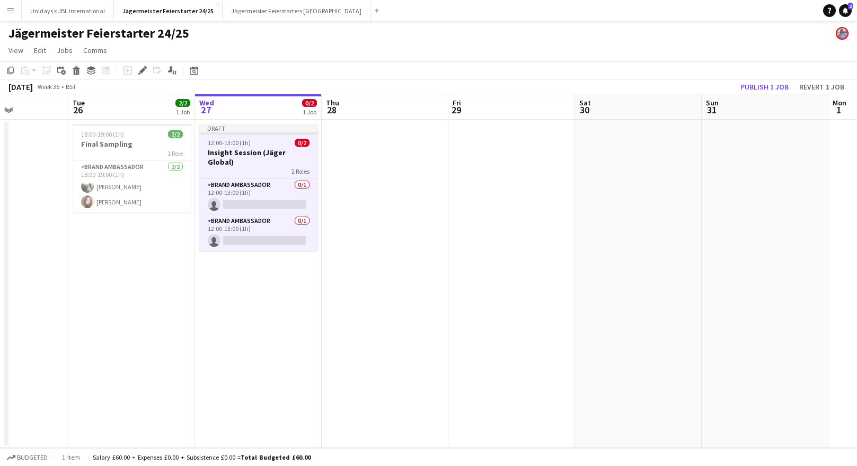
click at [234, 148] on h3 "Insight Session (Jäger Global)" at bounding box center [258, 157] width 119 height 19
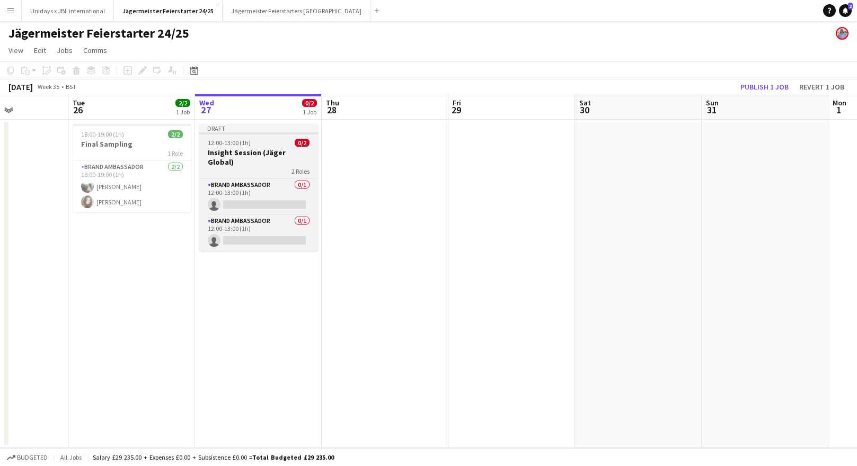
click at [251, 148] on h3 "Insight Session (Jäger Global)" at bounding box center [258, 157] width 119 height 19
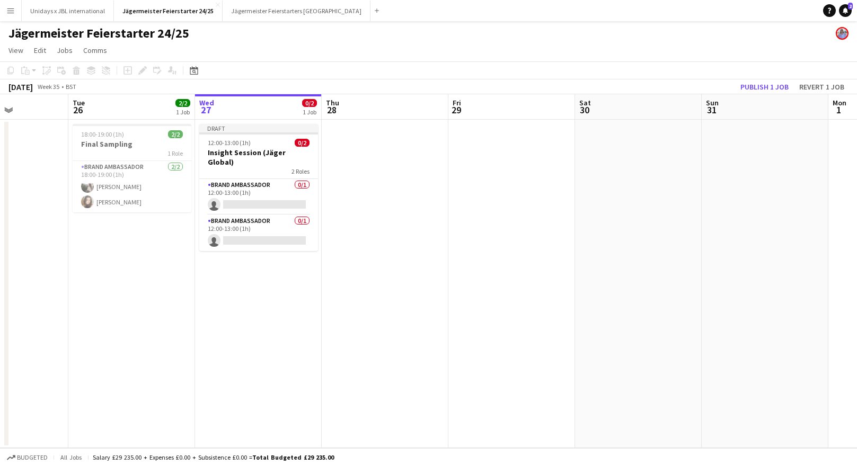
scroll to position [0, 439]
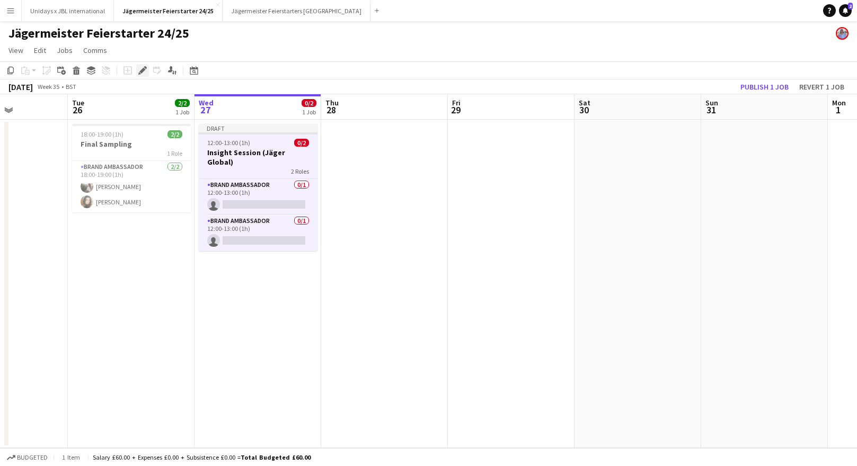
click at [143, 72] on icon "Edit" at bounding box center [142, 70] width 8 height 8
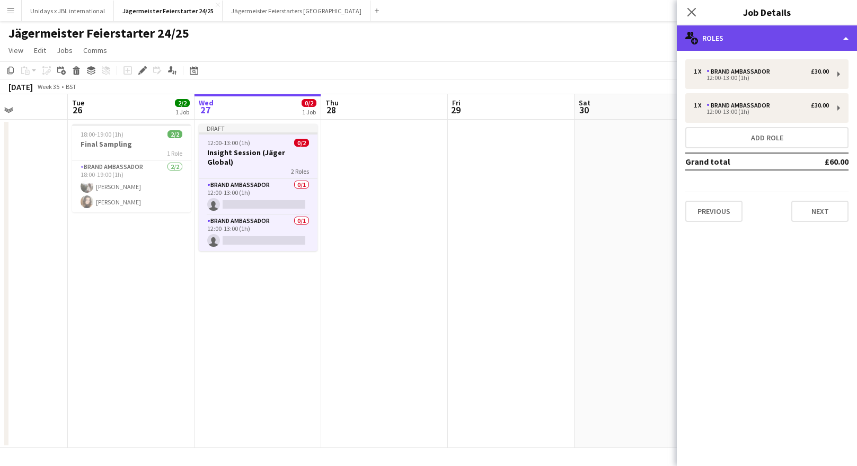
click at [845, 41] on div "multiple-users-add Roles" at bounding box center [767, 37] width 180 height 25
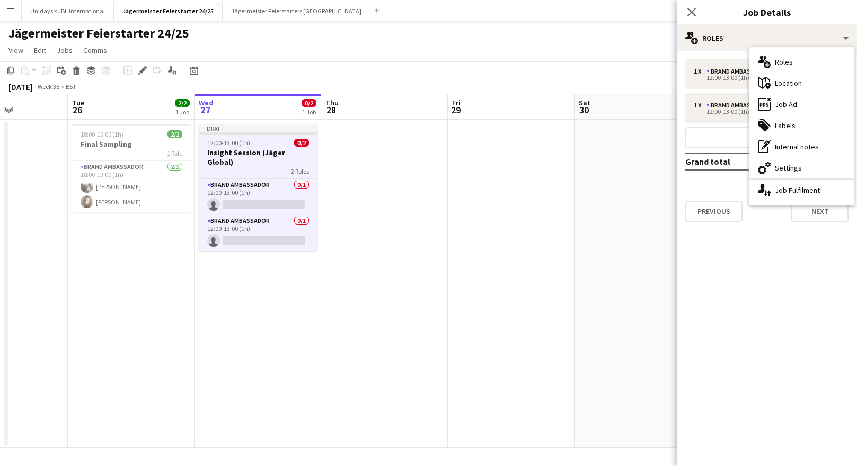
click at [796, 126] on div "tags-double Labels" at bounding box center [801, 125] width 105 height 21
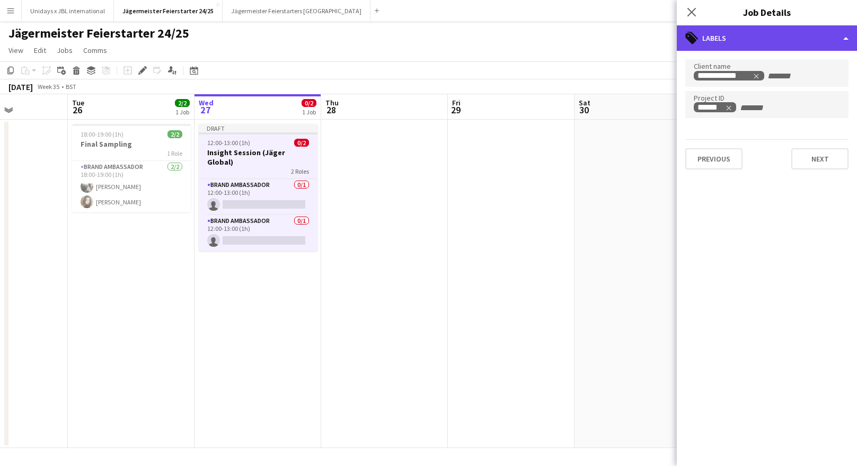
click at [845, 39] on div "tags-double Labels" at bounding box center [767, 37] width 180 height 25
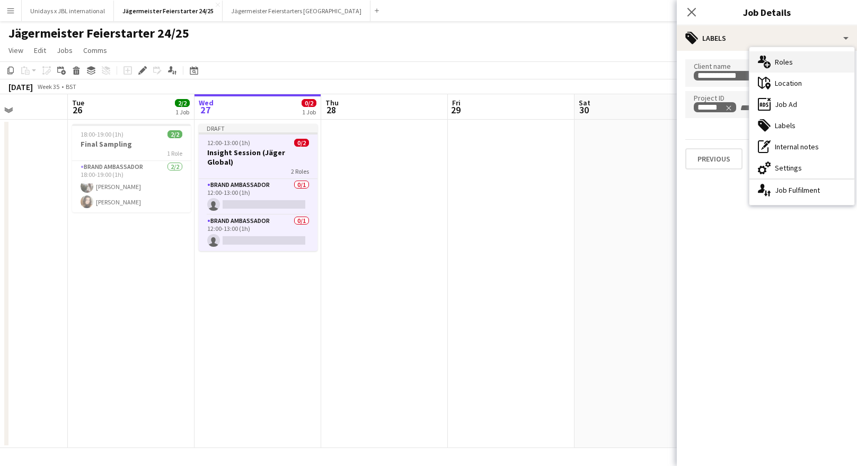
click at [792, 63] on div "multiple-users-add Roles" at bounding box center [801, 61] width 105 height 21
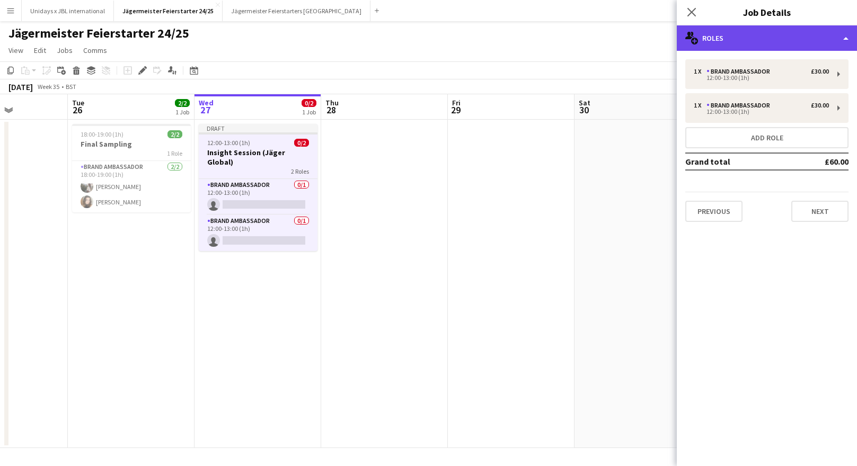
click at [842, 38] on div "multiple-users-add Roles" at bounding box center [767, 37] width 180 height 25
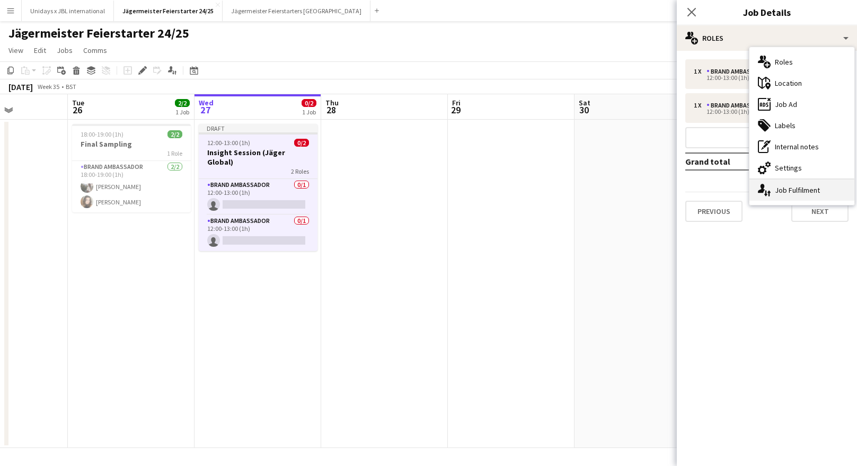
click at [797, 188] on div "single-neutral-actions-up-down Job Fulfilment" at bounding box center [801, 190] width 105 height 21
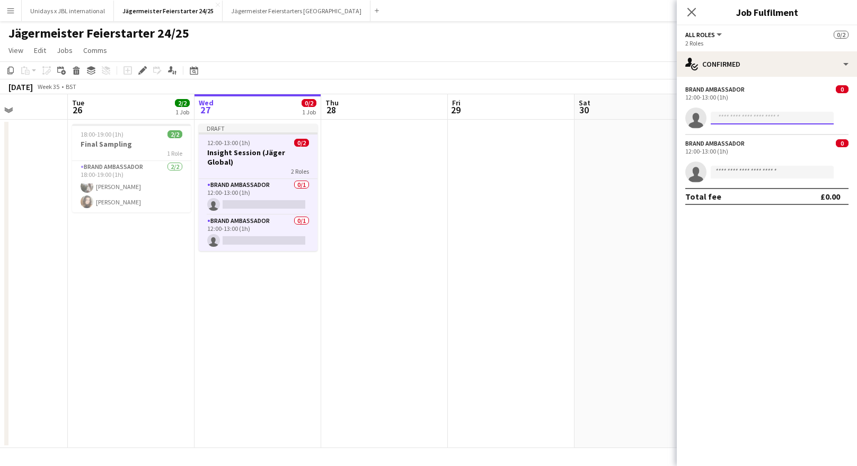
click at [769, 118] on input at bounding box center [772, 118] width 123 height 13
click at [733, 118] on input at bounding box center [772, 118] width 123 height 13
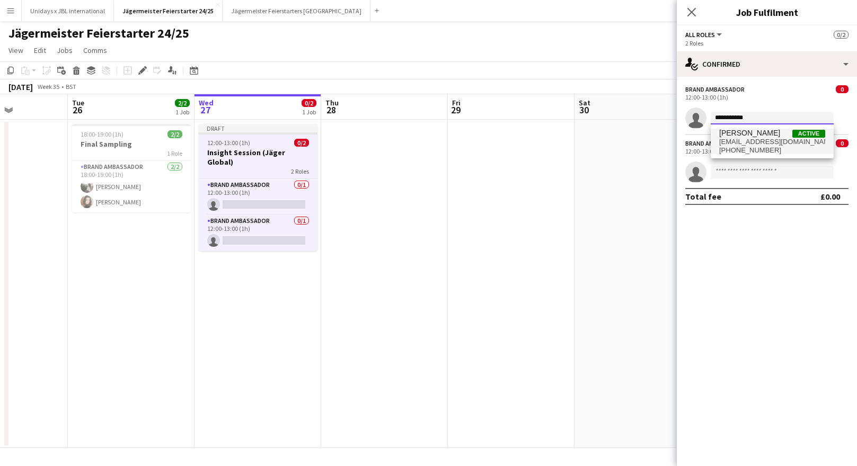
type input "**********"
click at [744, 138] on span "[EMAIL_ADDRESS][DOMAIN_NAME]" at bounding box center [772, 142] width 106 height 8
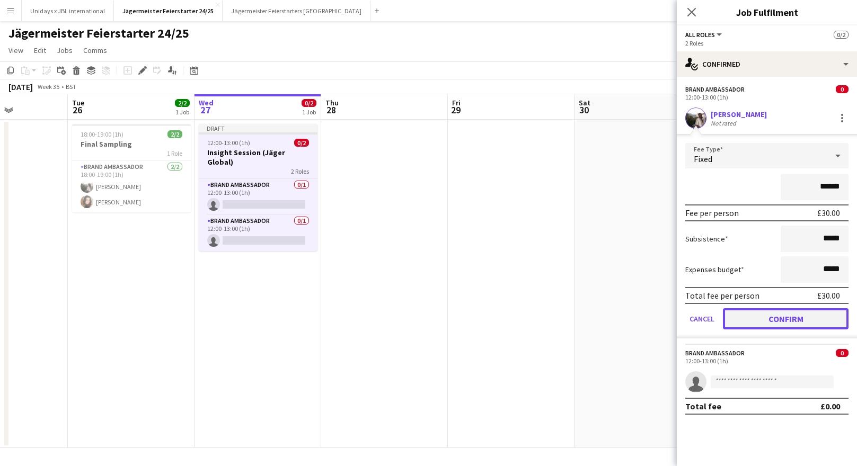
click at [769, 317] on button "Confirm" at bounding box center [786, 318] width 126 height 21
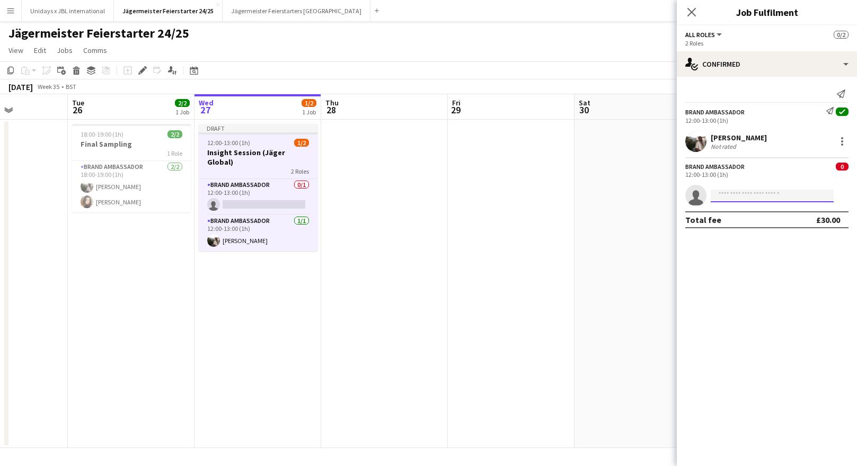
click at [742, 193] on input at bounding box center [772, 196] width 123 height 13
type input "******"
click at [744, 218] on span "[EMAIL_ADDRESS][DOMAIN_NAME]" at bounding box center [772, 219] width 106 height 8
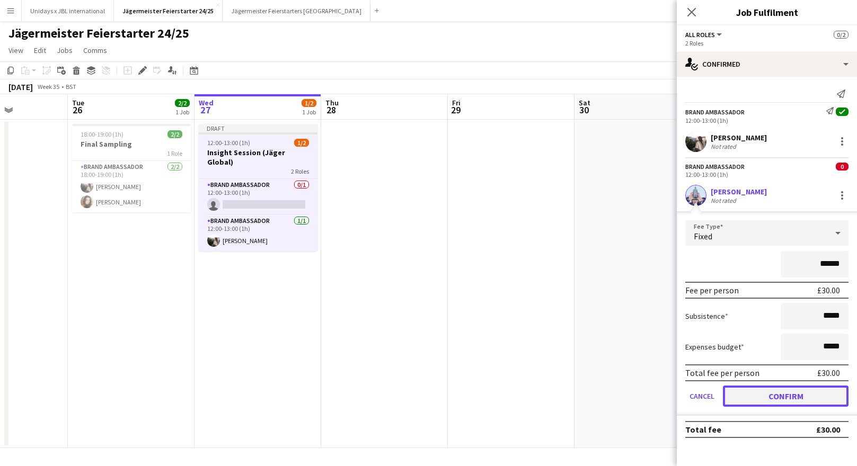
click at [781, 394] on button "Confirm" at bounding box center [786, 396] width 126 height 21
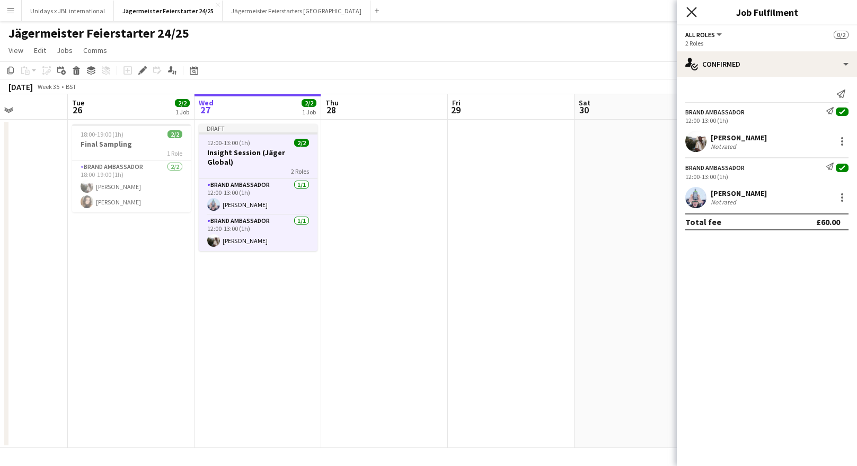
click at [691, 15] on icon "Close pop-in" at bounding box center [691, 12] width 10 height 10
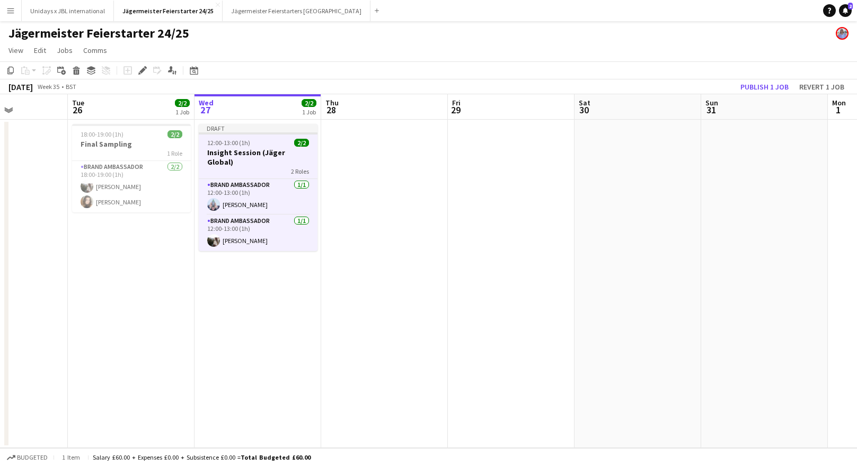
click at [302, 270] on app-date-cell "Draft 12:00-13:00 (1h) 2/2 Insight Session (Jäger Global) 2 Roles Brand Ambassa…" at bounding box center [258, 284] width 127 height 329
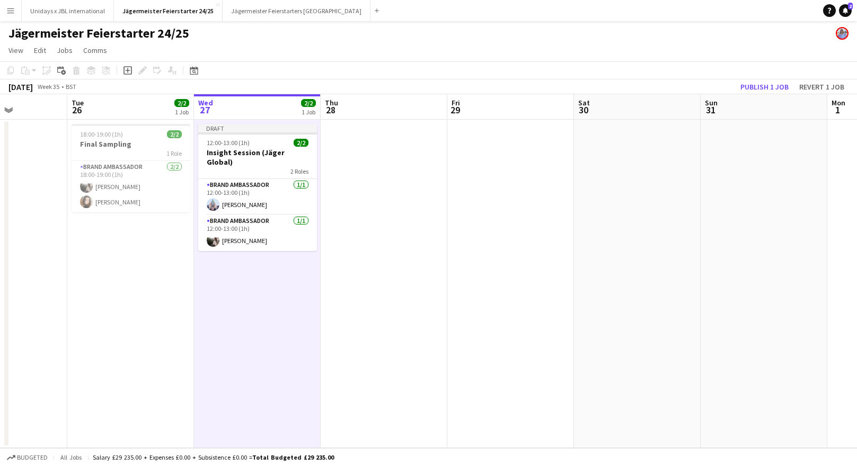
scroll to position [0, 448]
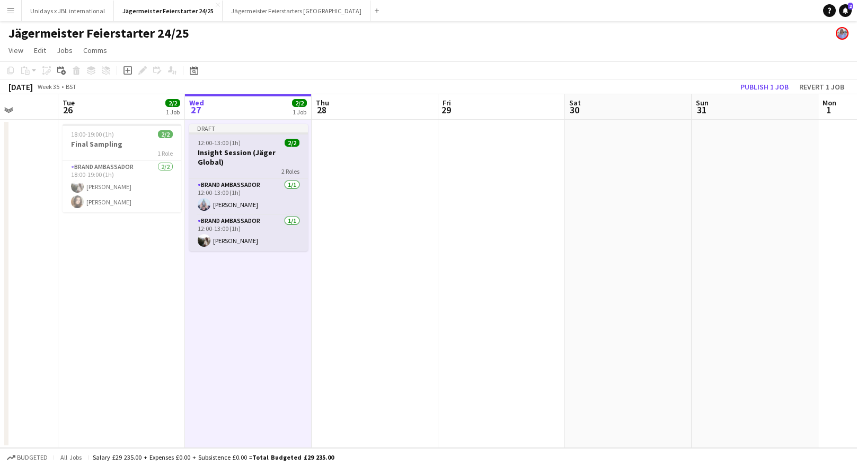
click at [252, 167] on div "2 Roles" at bounding box center [248, 171] width 119 height 8
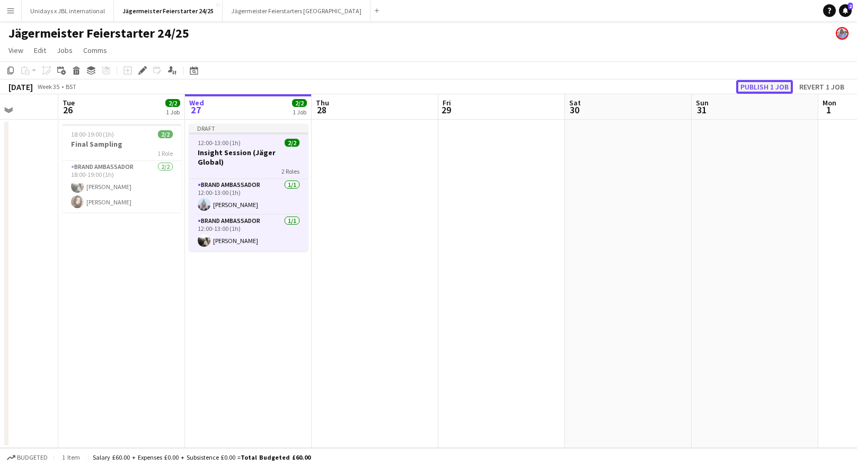
click at [777, 87] on button "Publish 1 job" at bounding box center [764, 87] width 57 height 14
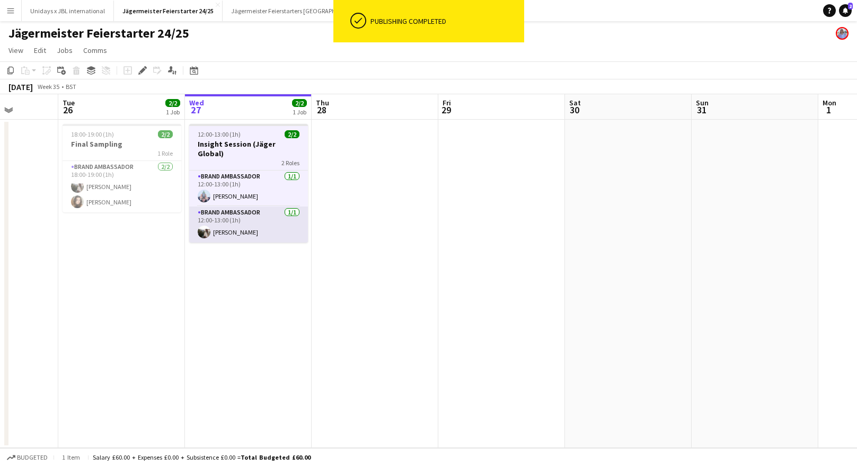
click at [373, 178] on app-date-cell at bounding box center [375, 284] width 127 height 329
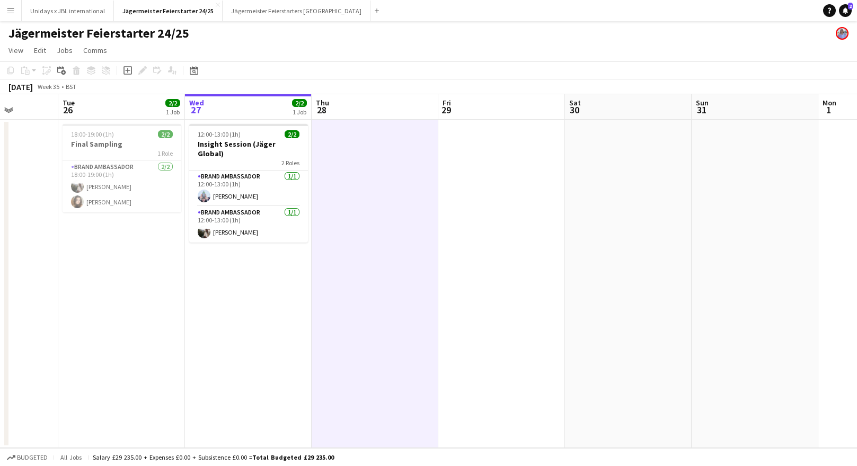
click at [153, 255] on app-date-cell "18:00-19:00 (1h) 2/2 Final Sampling 1 Role Brand Ambassador [DATE] 18:00-19:00 …" at bounding box center [121, 284] width 127 height 329
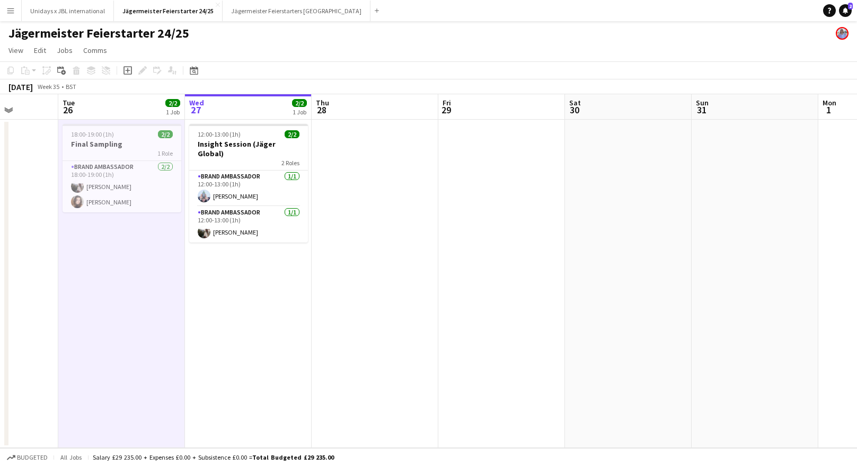
scroll to position [0, 434]
